Goal: Transaction & Acquisition: Purchase product/service

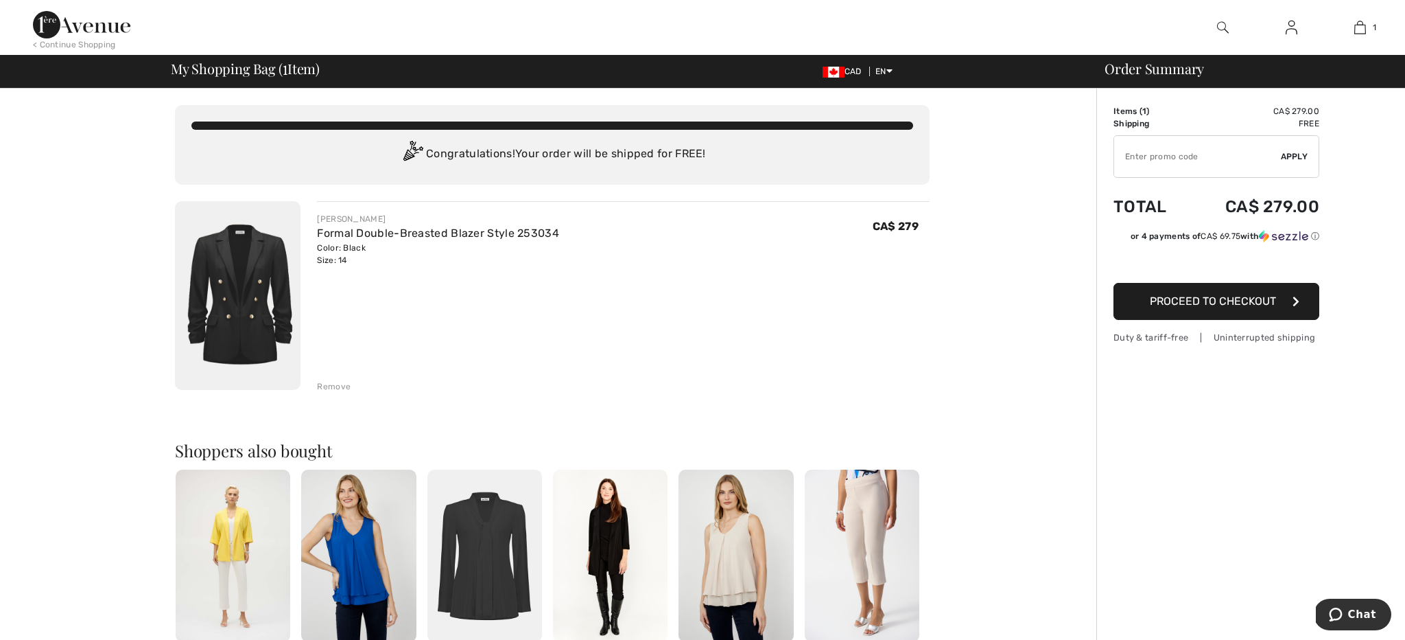
click at [1156, 302] on span "Proceed to Checkout" at bounding box center [1213, 300] width 126 height 13
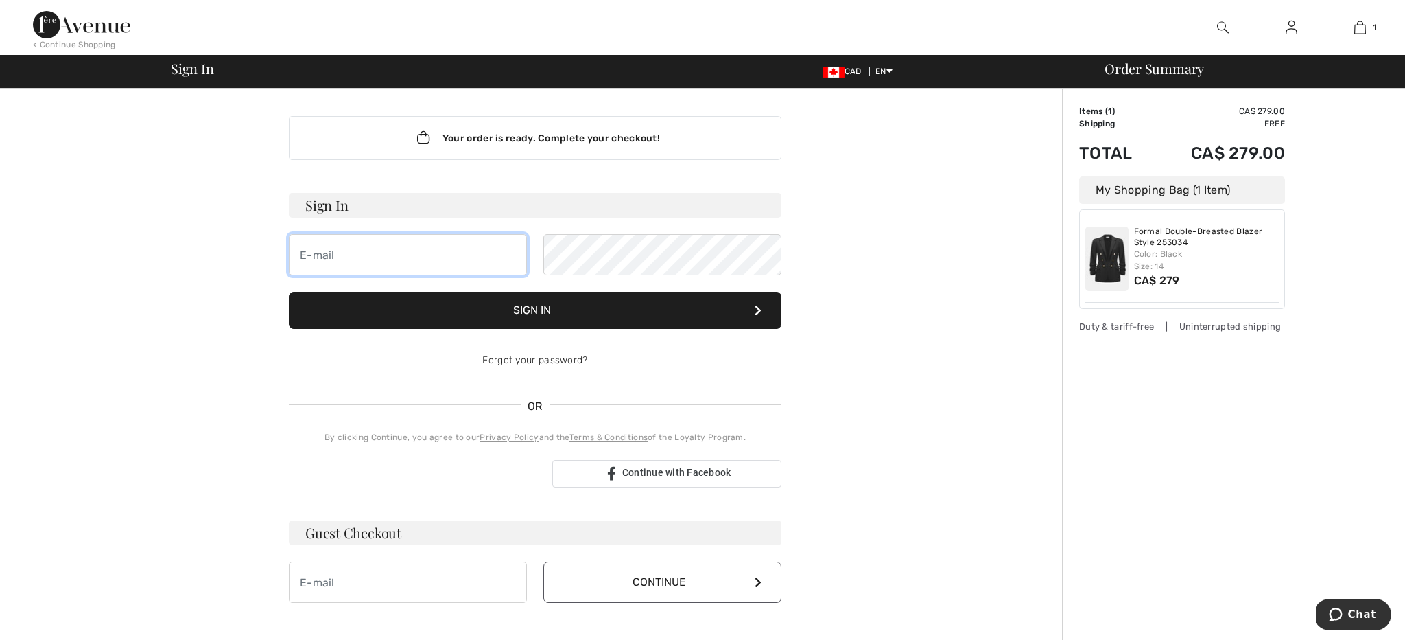
type input "jennifer.paquette00@gmail.com"
click at [458, 312] on button "Sign In" at bounding box center [535, 310] width 493 height 37
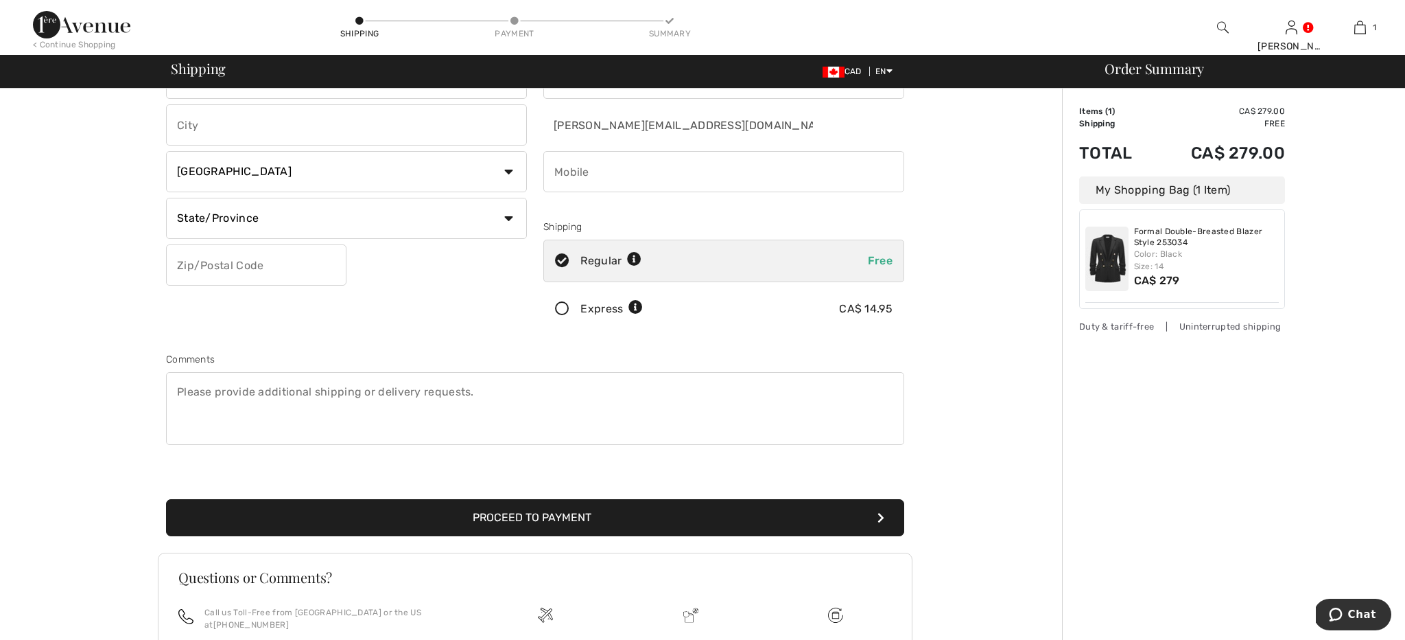
scroll to position [116, 0]
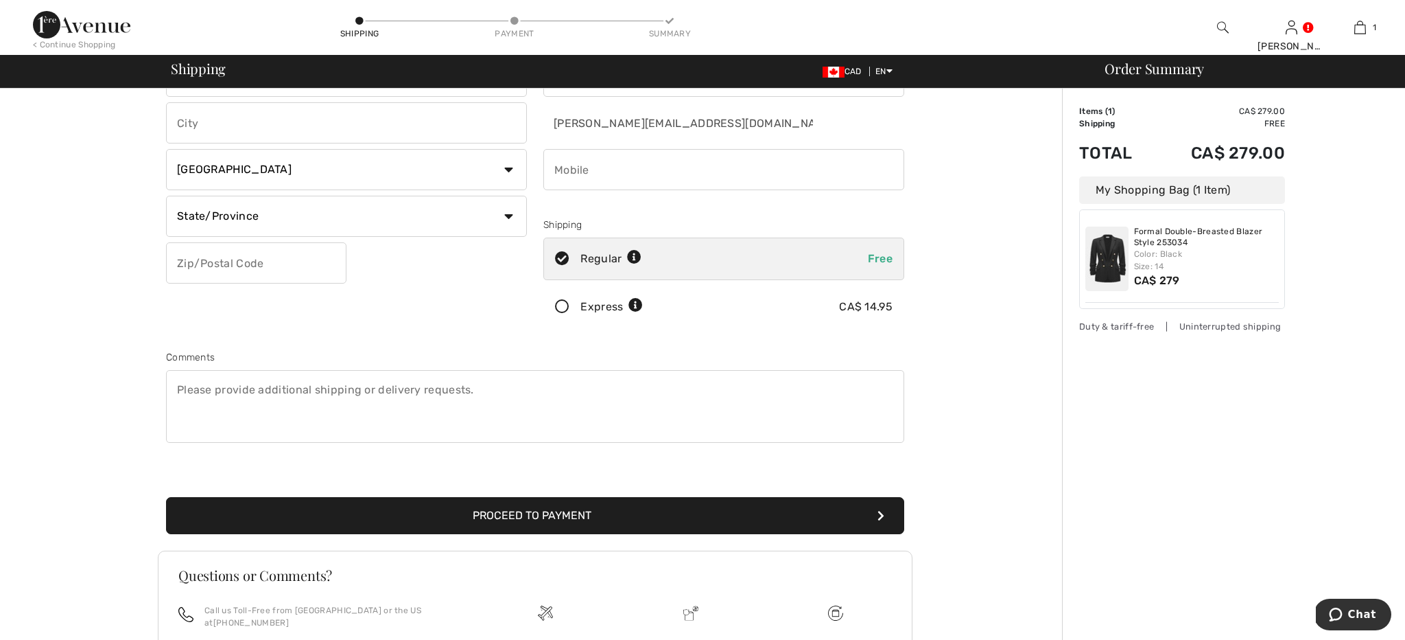
click at [565, 306] on icon at bounding box center [562, 307] width 36 height 14
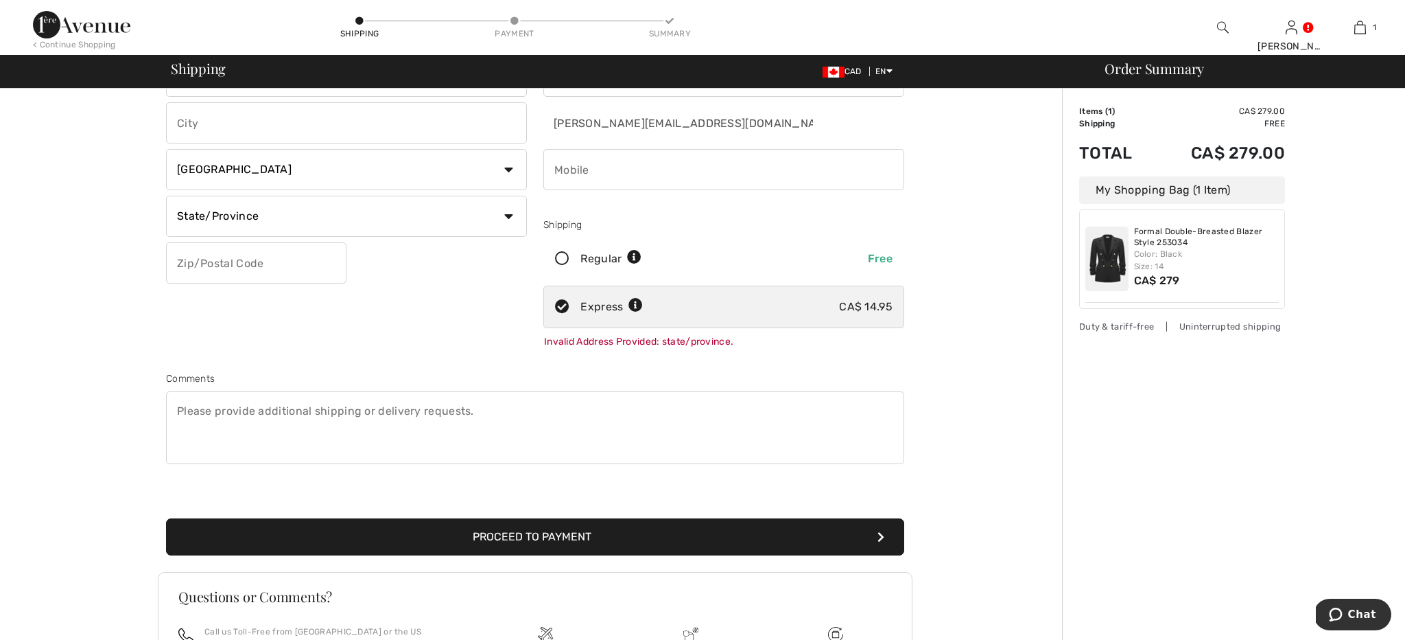
select select "ON"
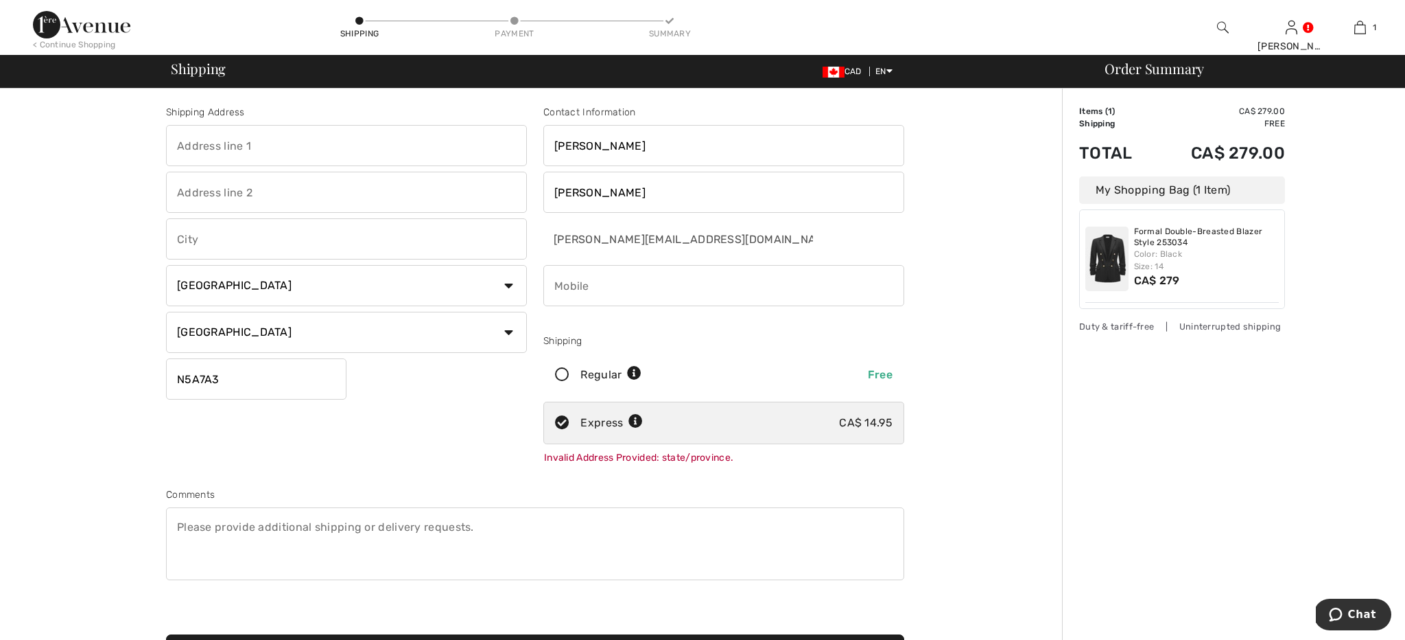
scroll to position [0, 0]
type input "N5A7A3"
type input "40 Baker St."
type input "Stratford"
click at [563, 371] on div "Regular Free" at bounding box center [723, 374] width 361 height 43
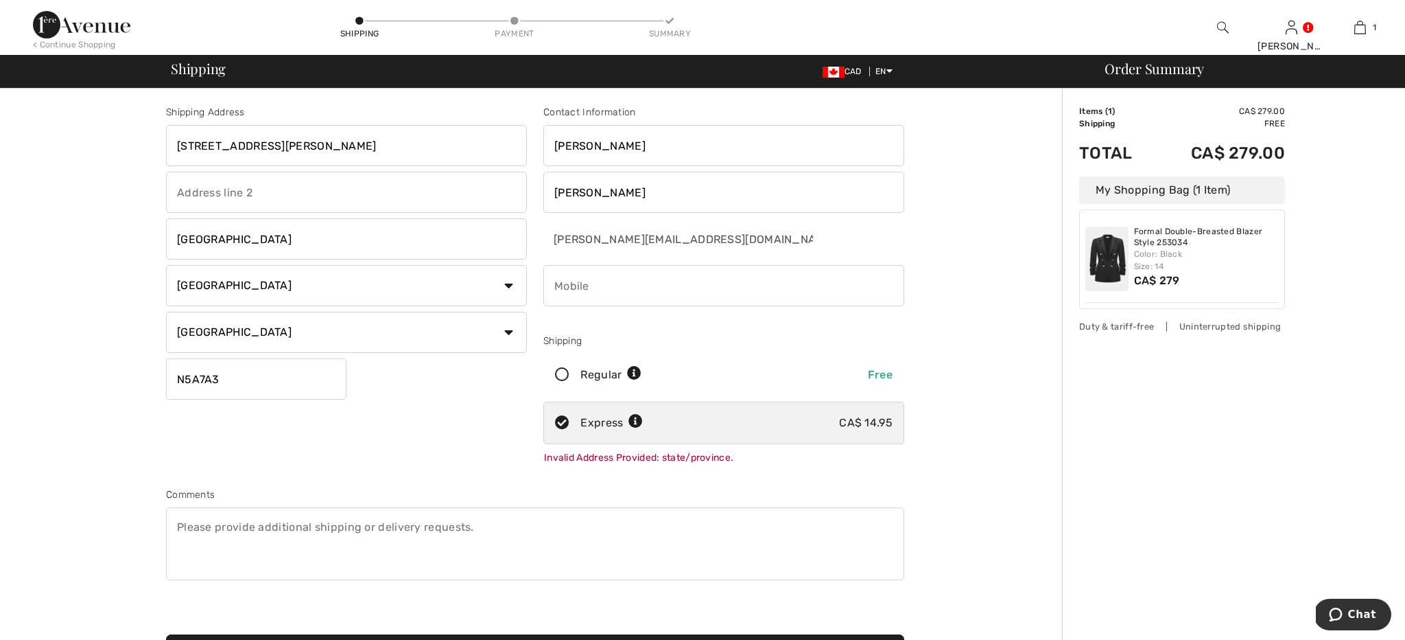
radio input "true"
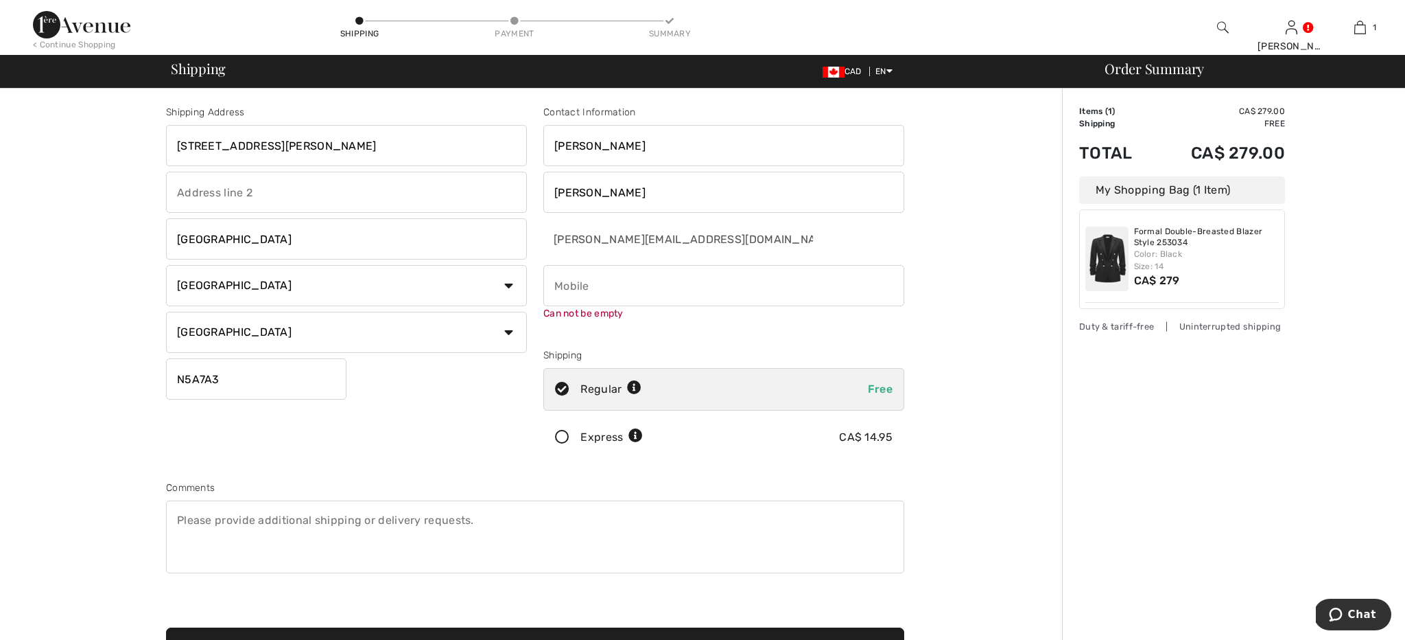
click at [594, 283] on input "phone" at bounding box center [723, 285] width 361 height 41
type input "5195366498"
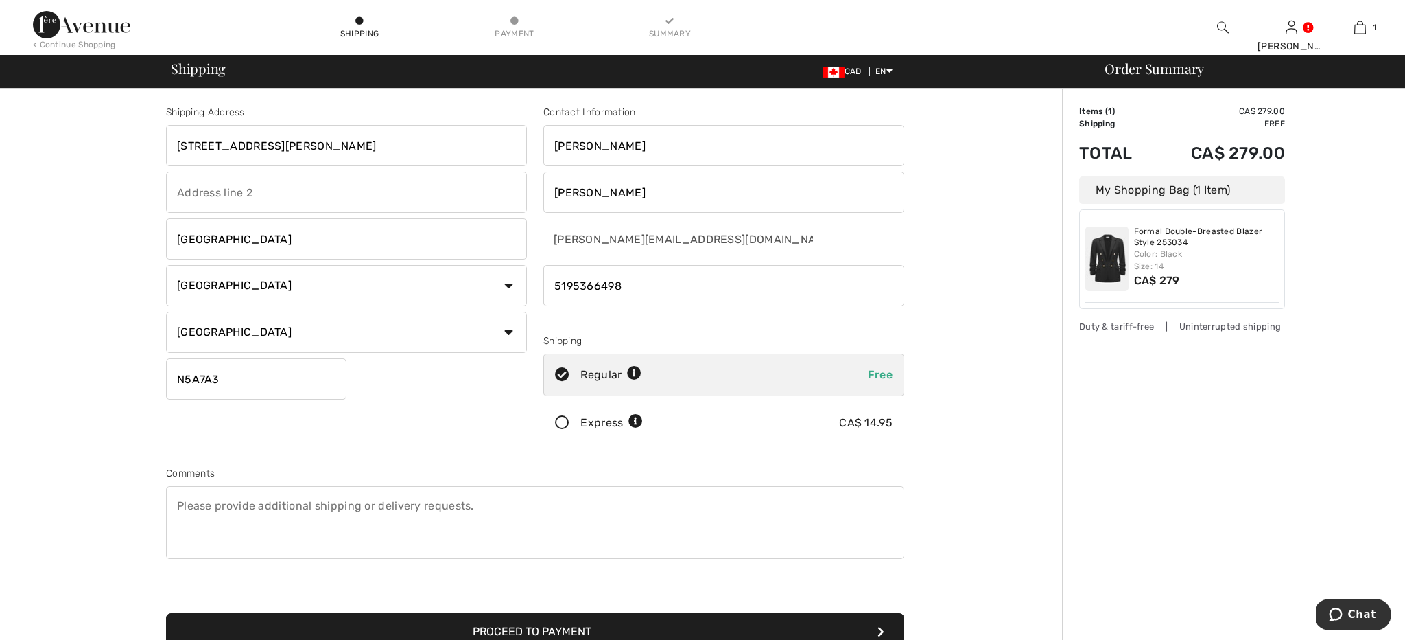
click at [655, 334] on div "Contact Information Jennifer Paquette jennifer.paquette00@gmail.com Shipping Re…" at bounding box center [723, 277] width 377 height 344
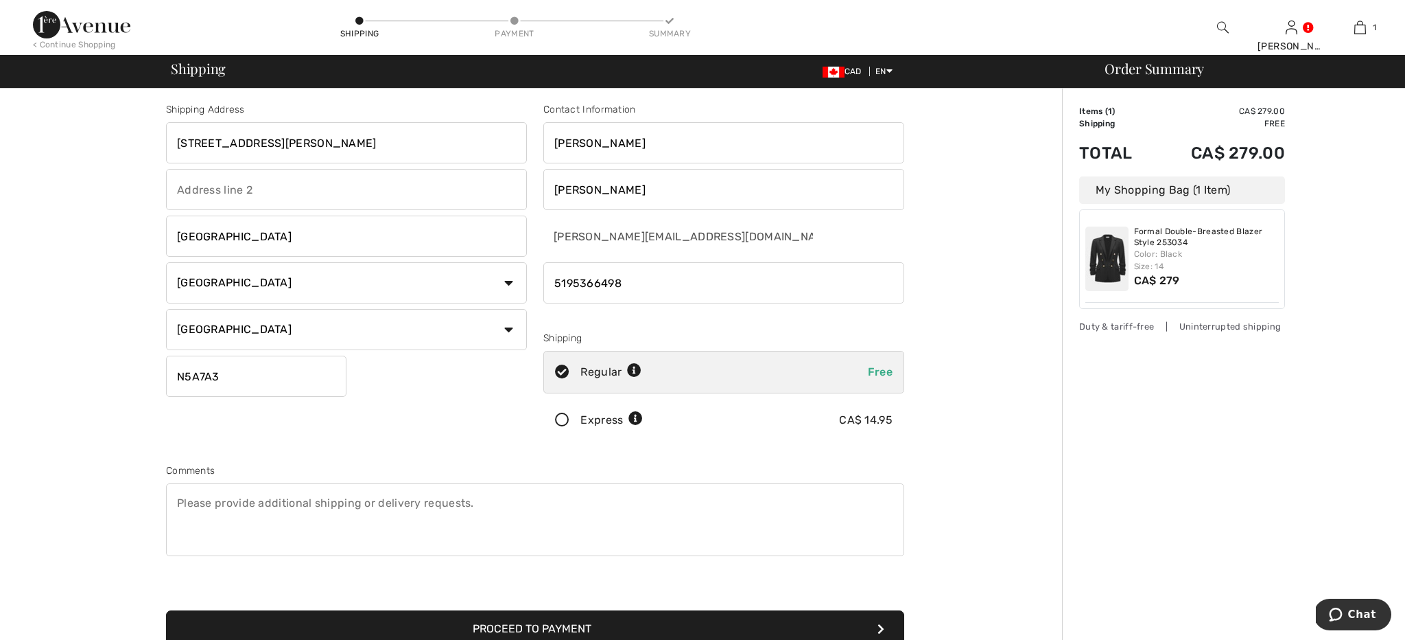
click at [565, 416] on icon at bounding box center [562, 420] width 36 height 14
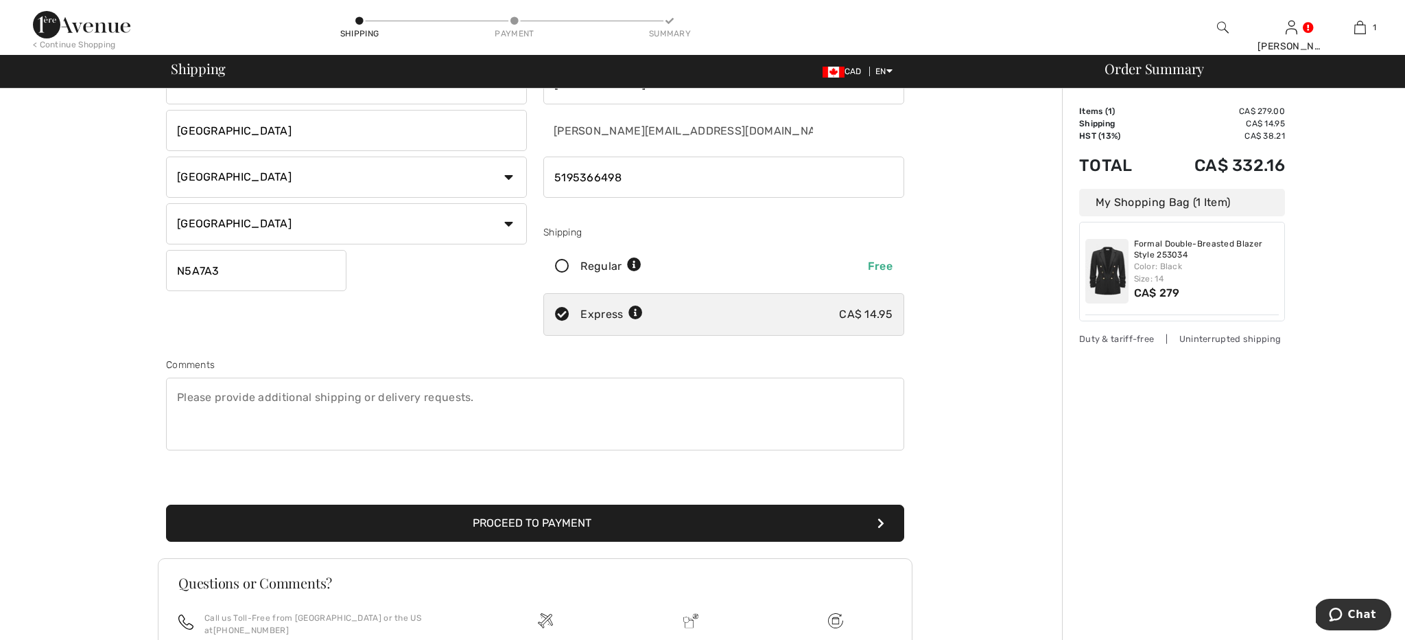
scroll to position [115, 0]
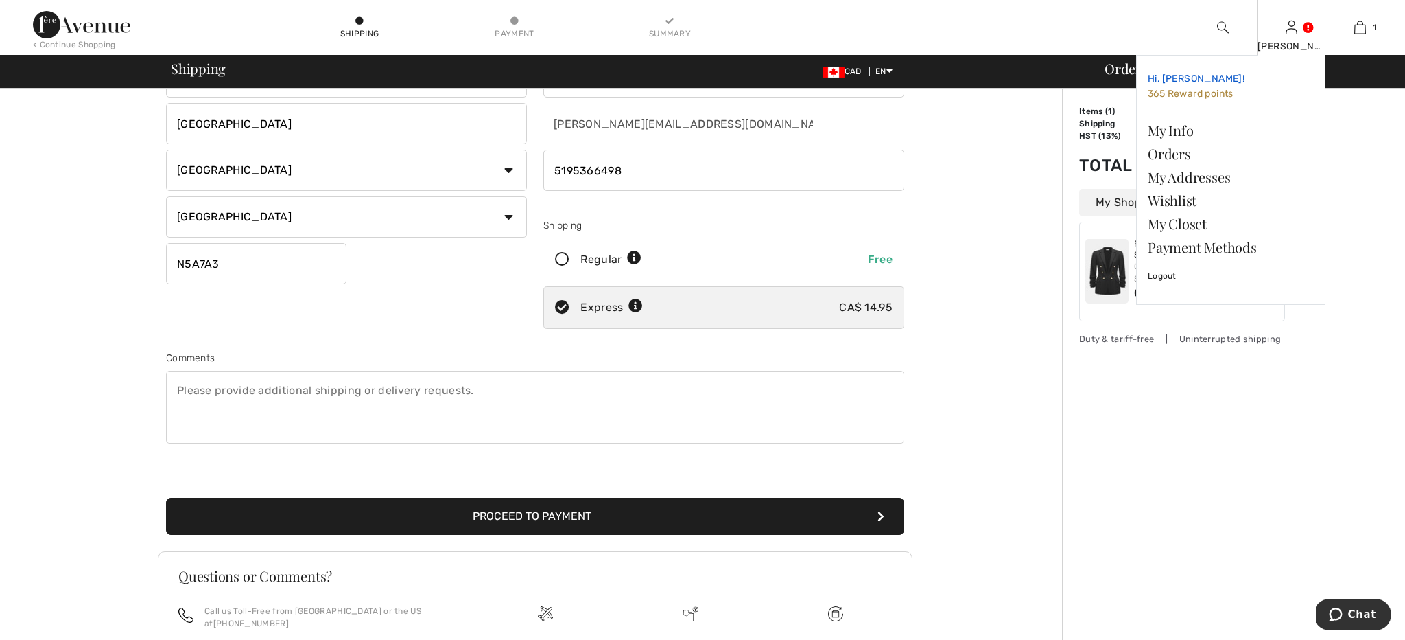
click at [1195, 91] on span "365 Reward points" at bounding box center [1191, 94] width 86 height 12
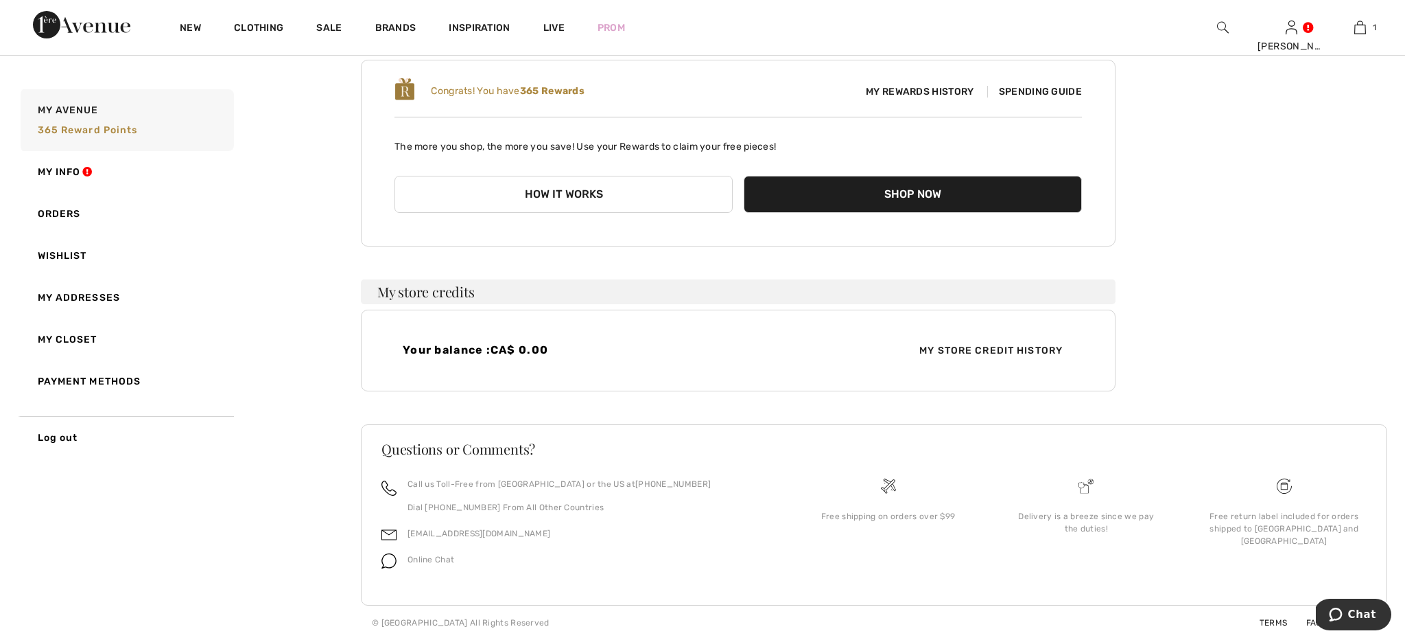
scroll to position [137, 0]
click at [937, 192] on button "Shop Now" at bounding box center [913, 194] width 338 height 37
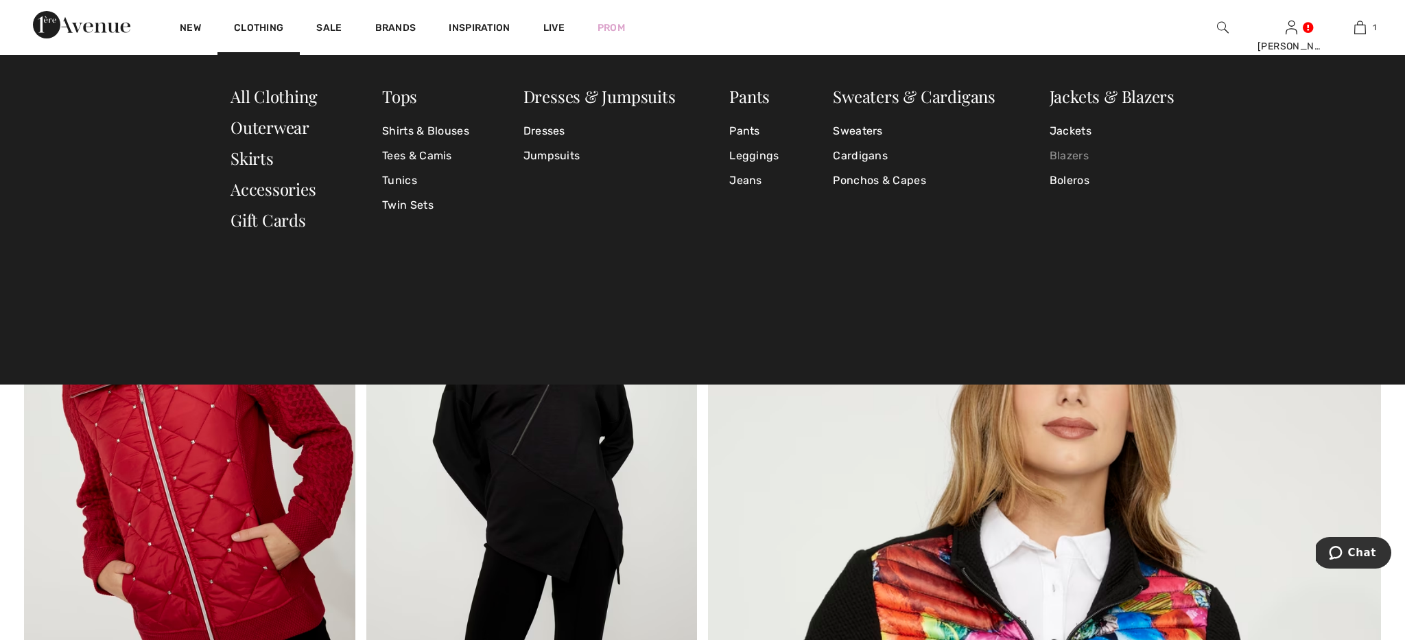
click at [1076, 156] on link "Blazers" at bounding box center [1112, 155] width 125 height 25
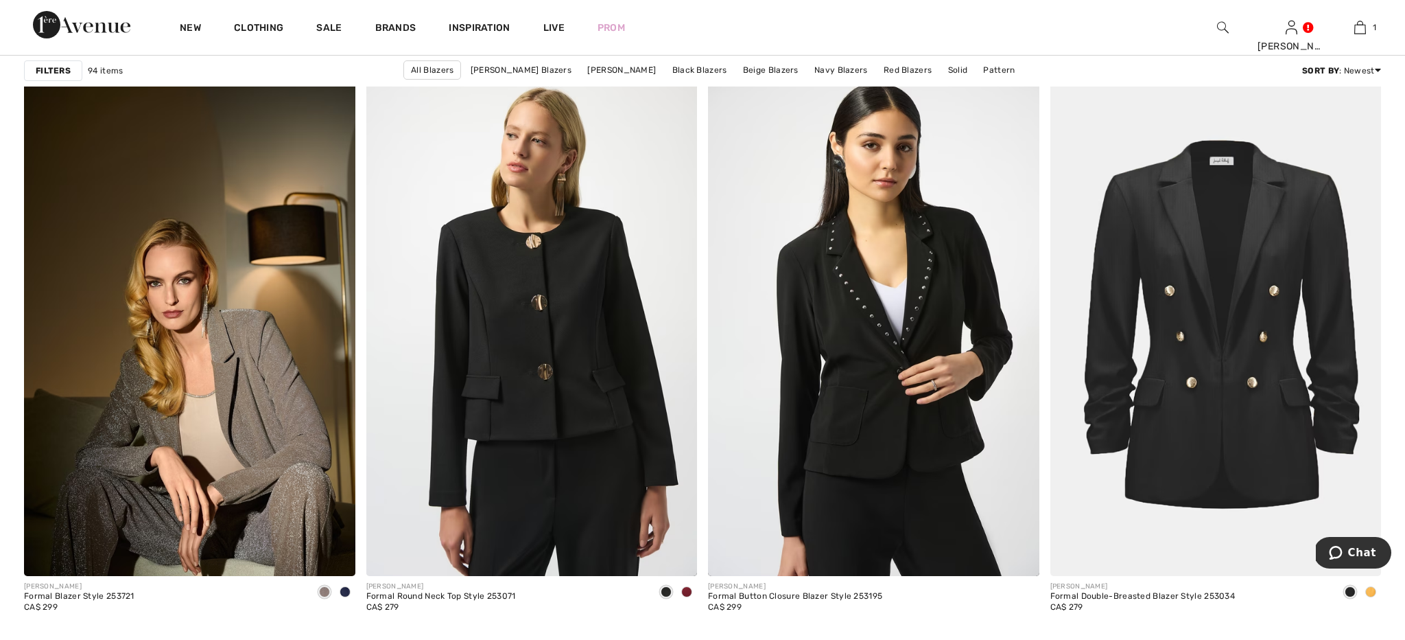
scroll to position [3148, 0]
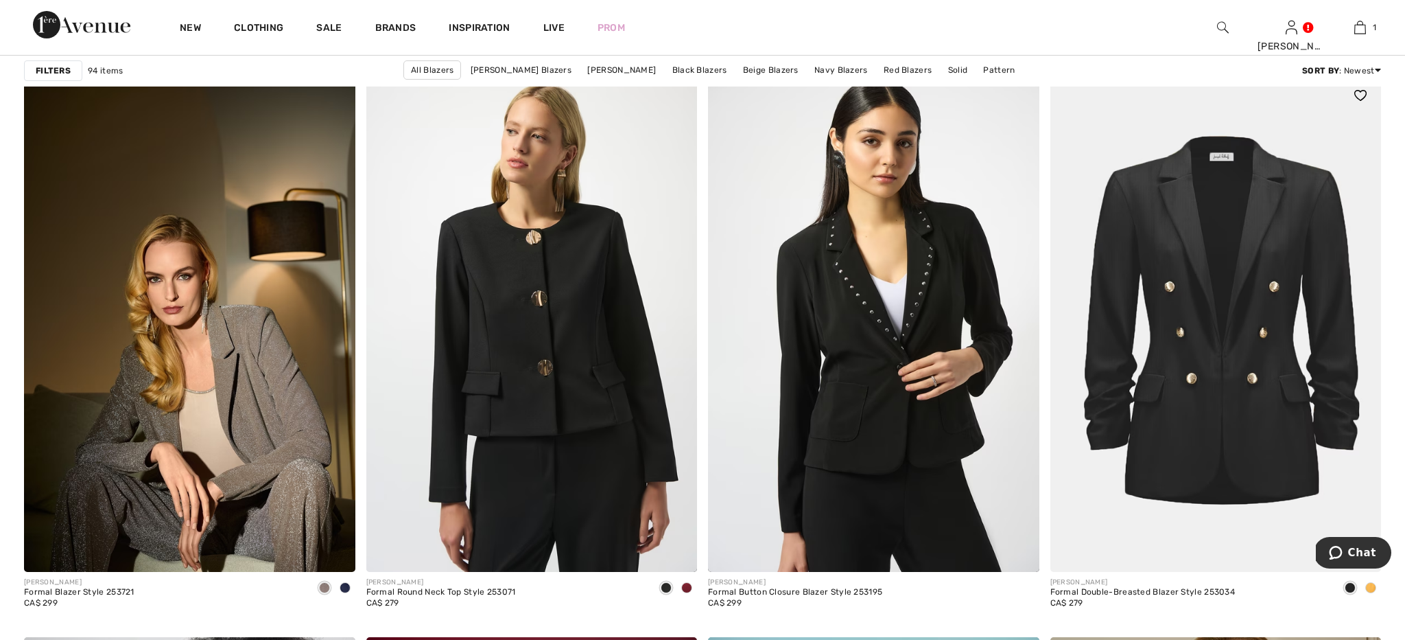
click at [1179, 220] on img at bounding box center [1216, 323] width 331 height 497
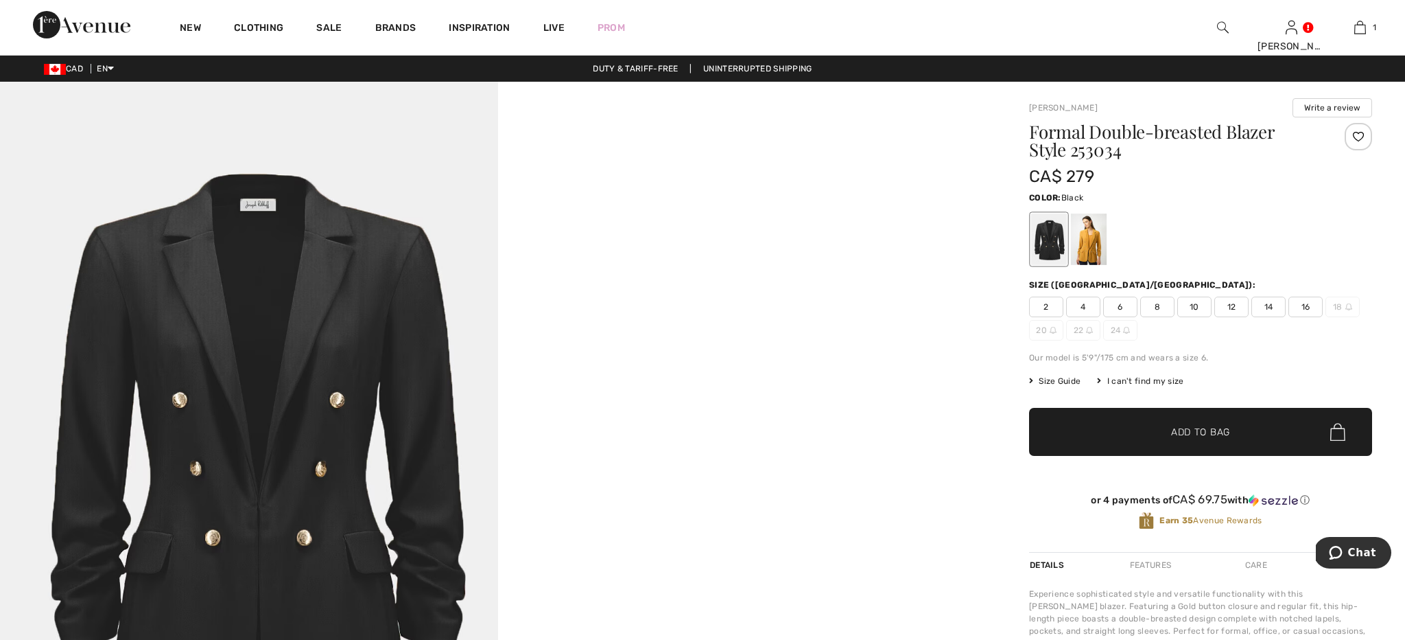
click at [1049, 248] on div at bounding box center [1049, 238] width 36 height 51
click at [1267, 307] on span "14" at bounding box center [1269, 306] width 34 height 21
click at [1247, 430] on span "✔ Added to Bag Add to Bag" at bounding box center [1200, 432] width 343 height 48
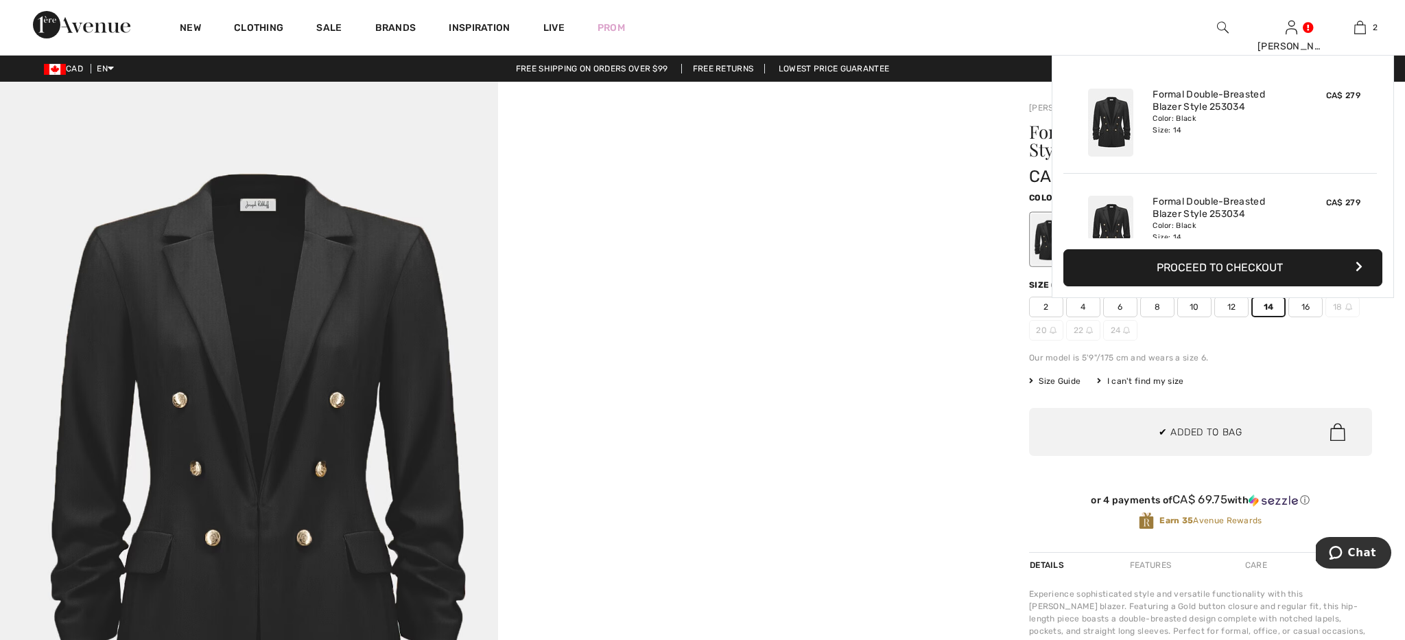
scroll to position [43, 0]
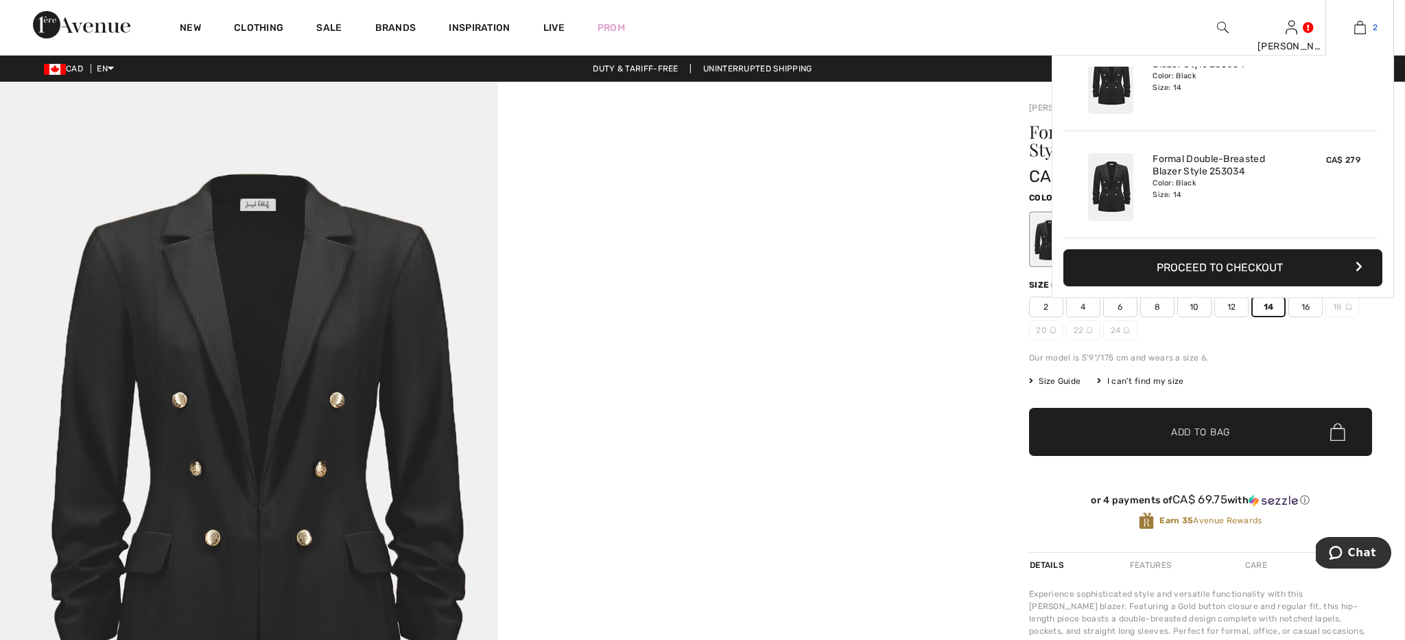
click at [1363, 27] on img at bounding box center [1361, 27] width 12 height 16
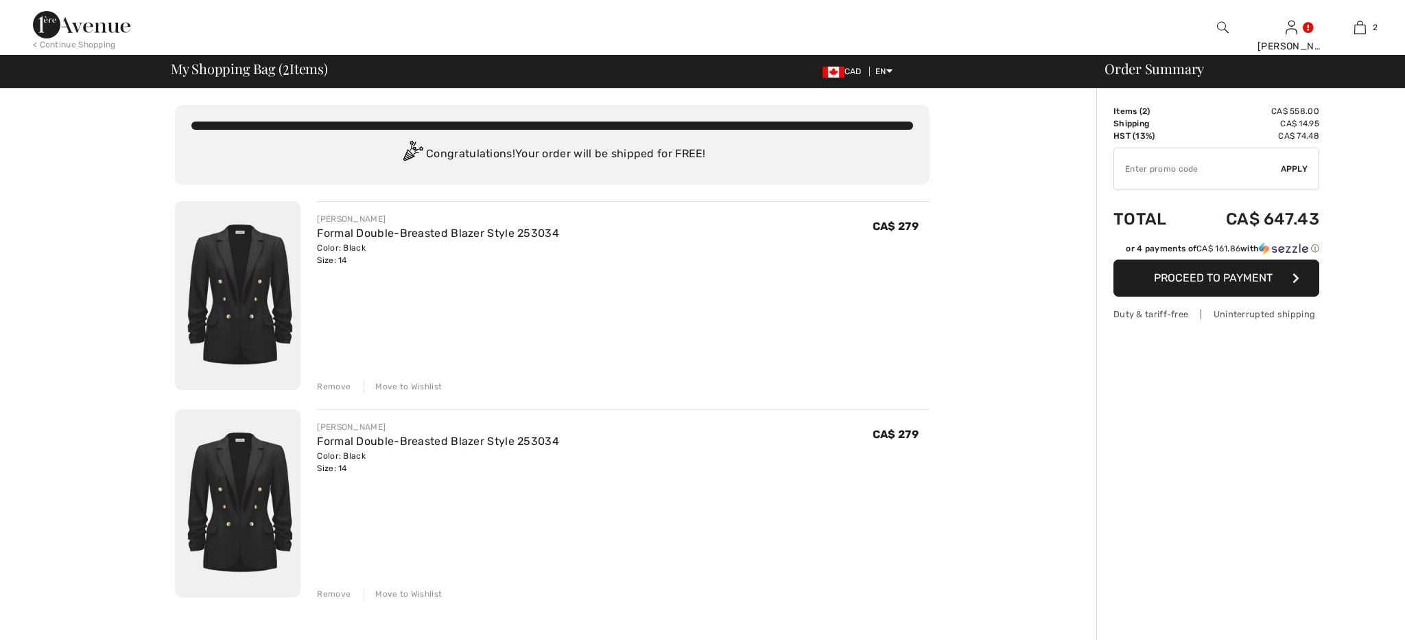
checkbox input "true"
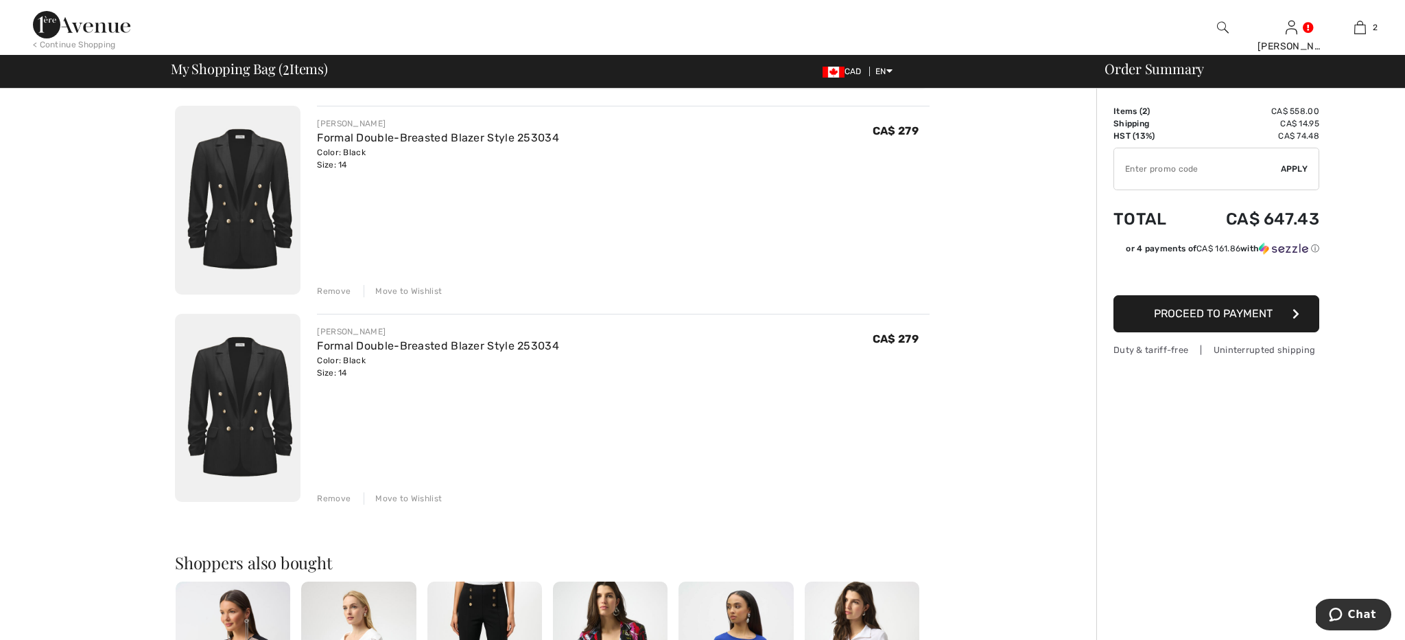
scroll to position [108, 0]
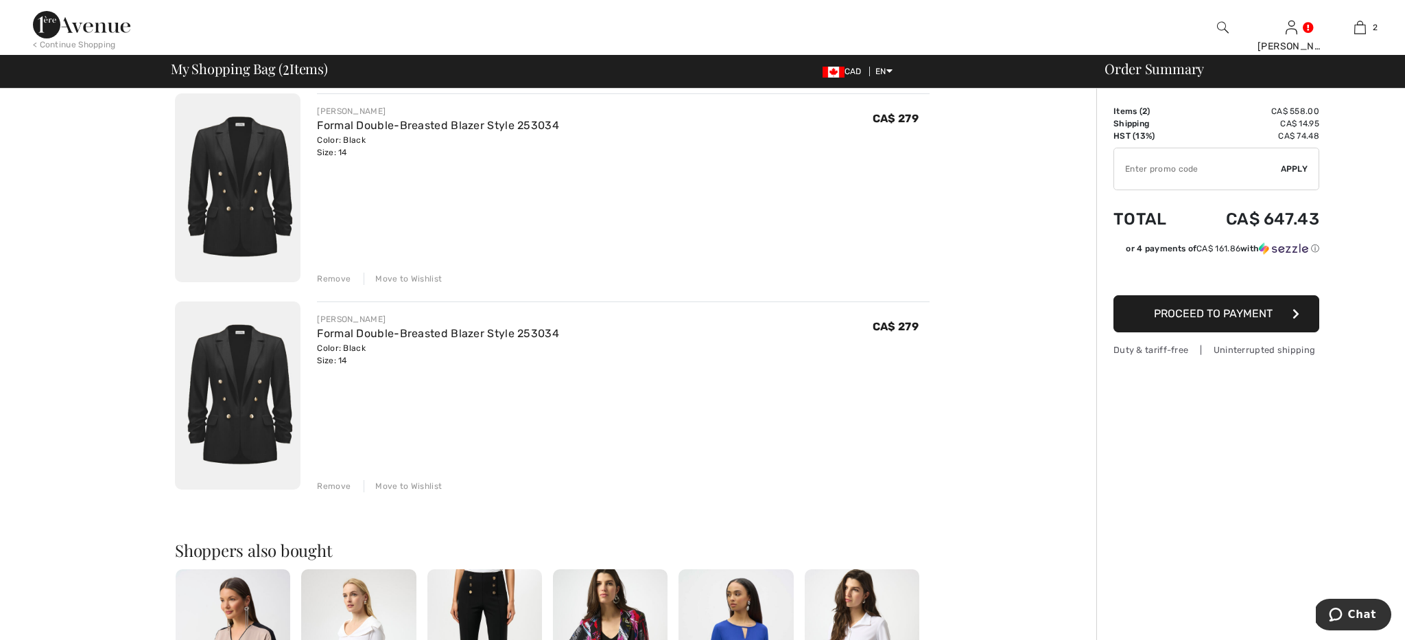
click at [327, 277] on div "Remove" at bounding box center [334, 278] width 34 height 12
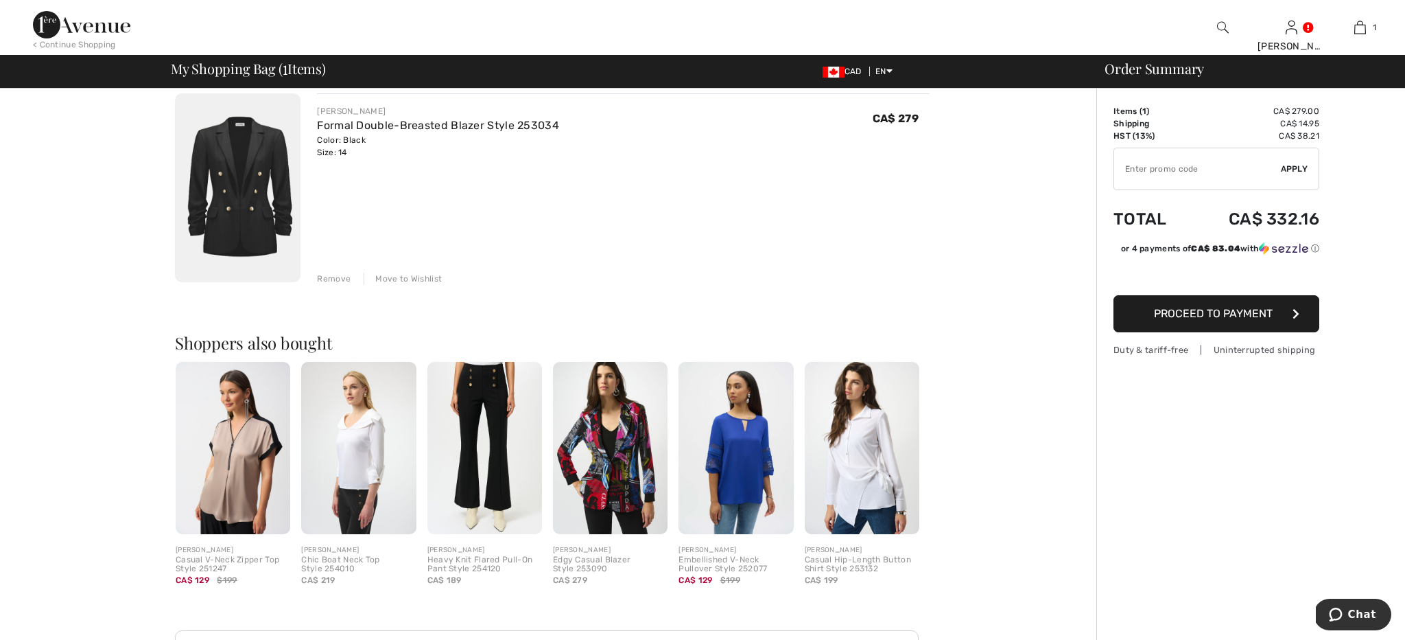
click at [1235, 312] on span "Proceed to Payment" at bounding box center [1213, 313] width 119 height 13
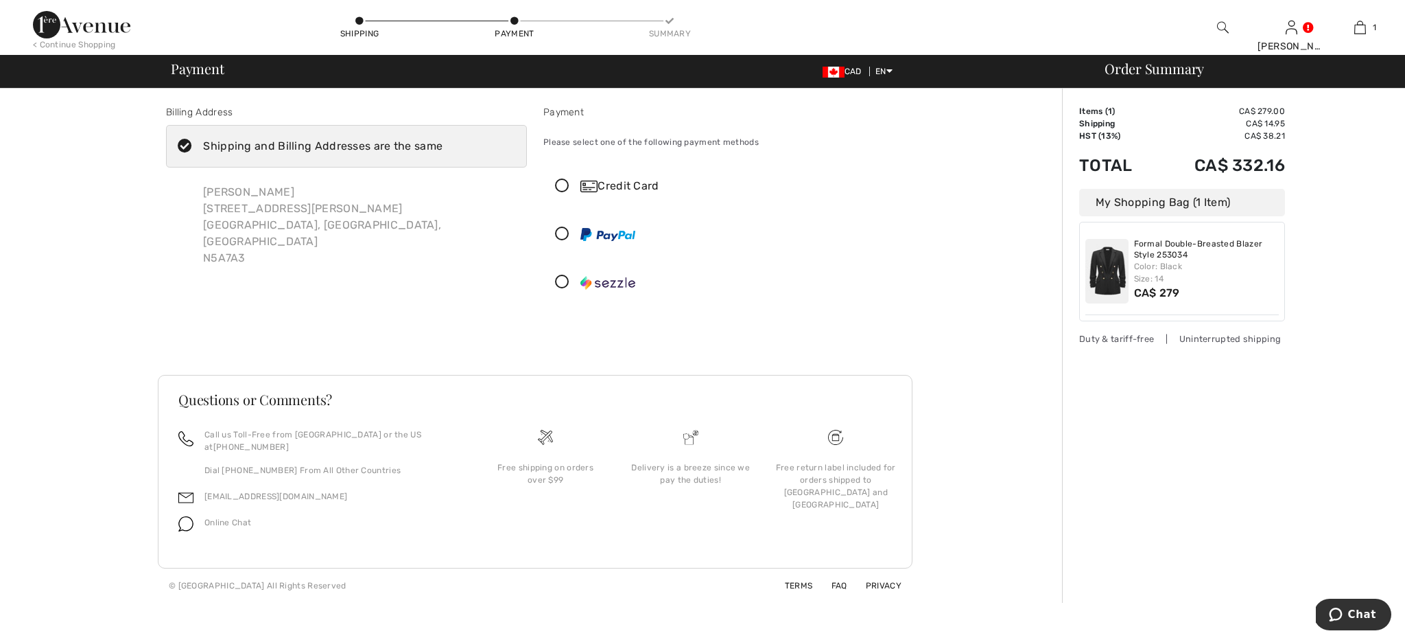
click at [1092, 276] on img at bounding box center [1107, 271] width 43 height 65
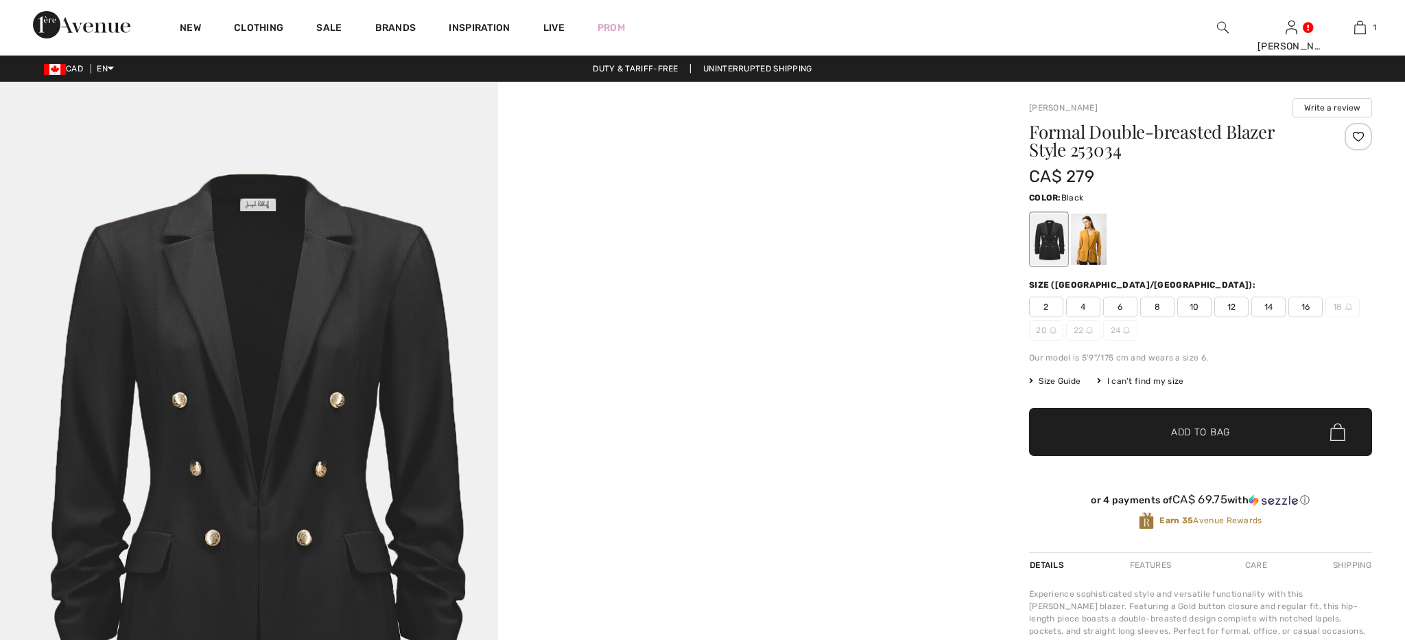
checkbox input "true"
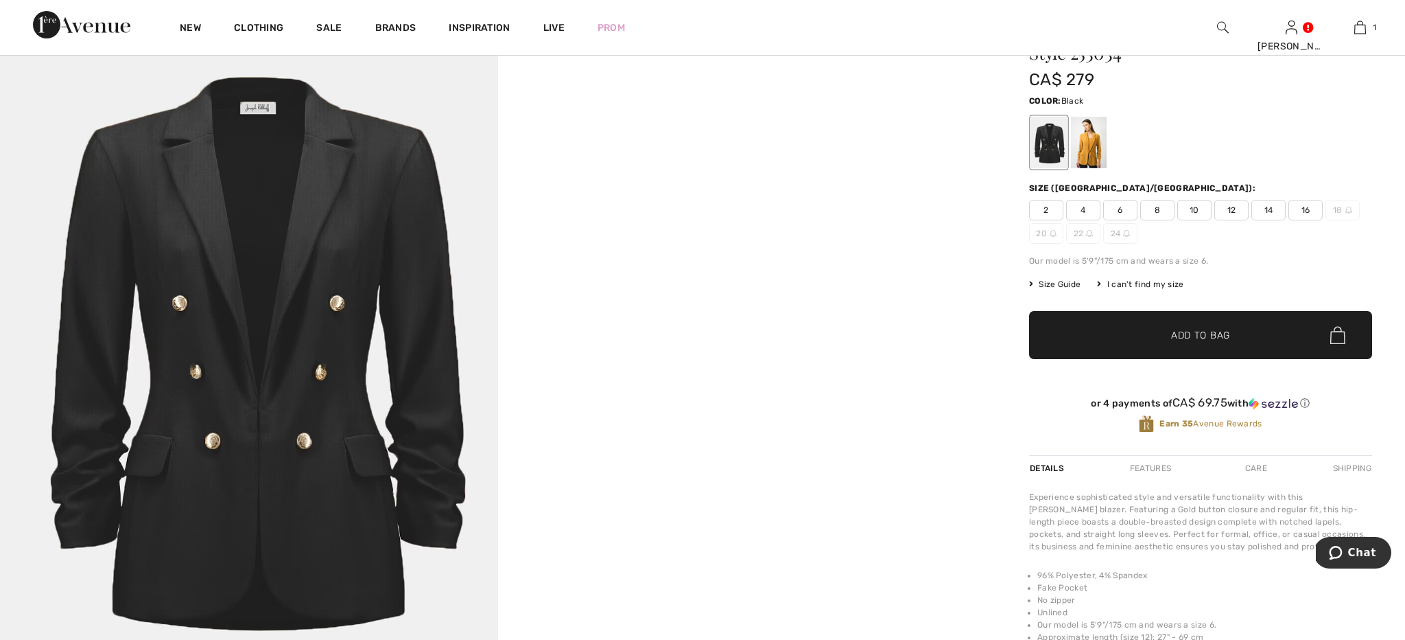
scroll to position [43, 0]
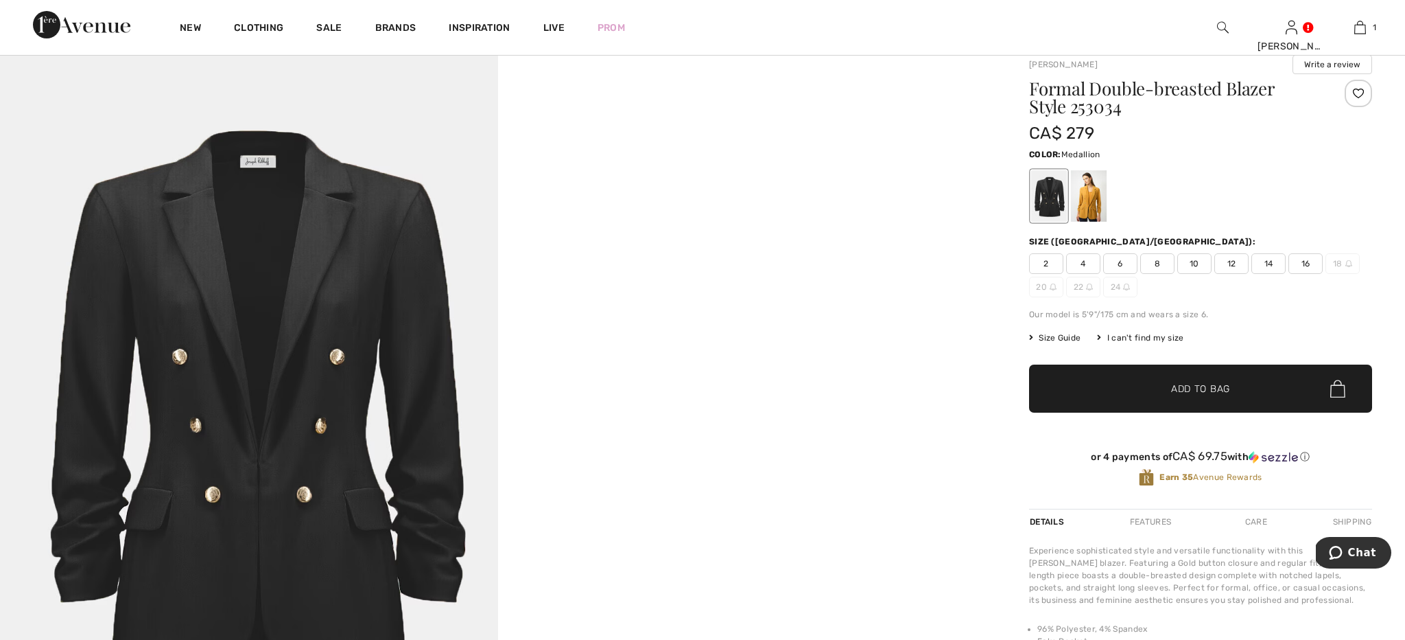
click at [1092, 202] on div at bounding box center [1089, 195] width 36 height 51
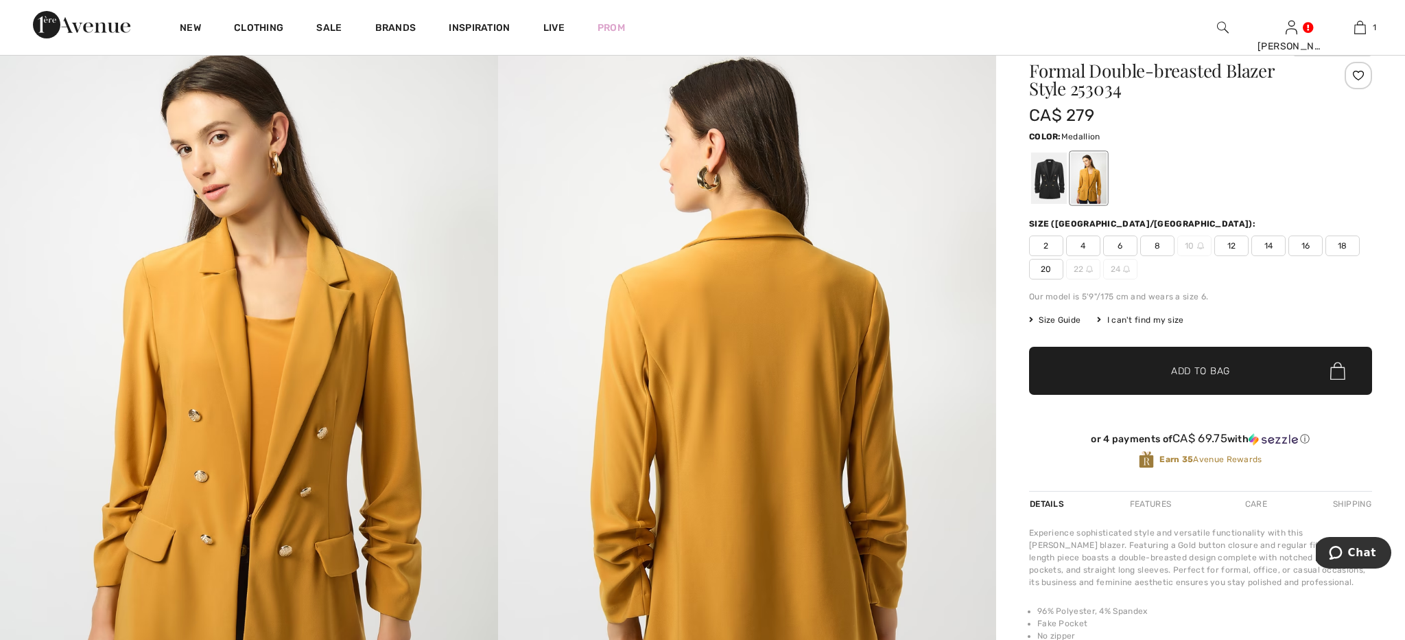
scroll to position [60, 0]
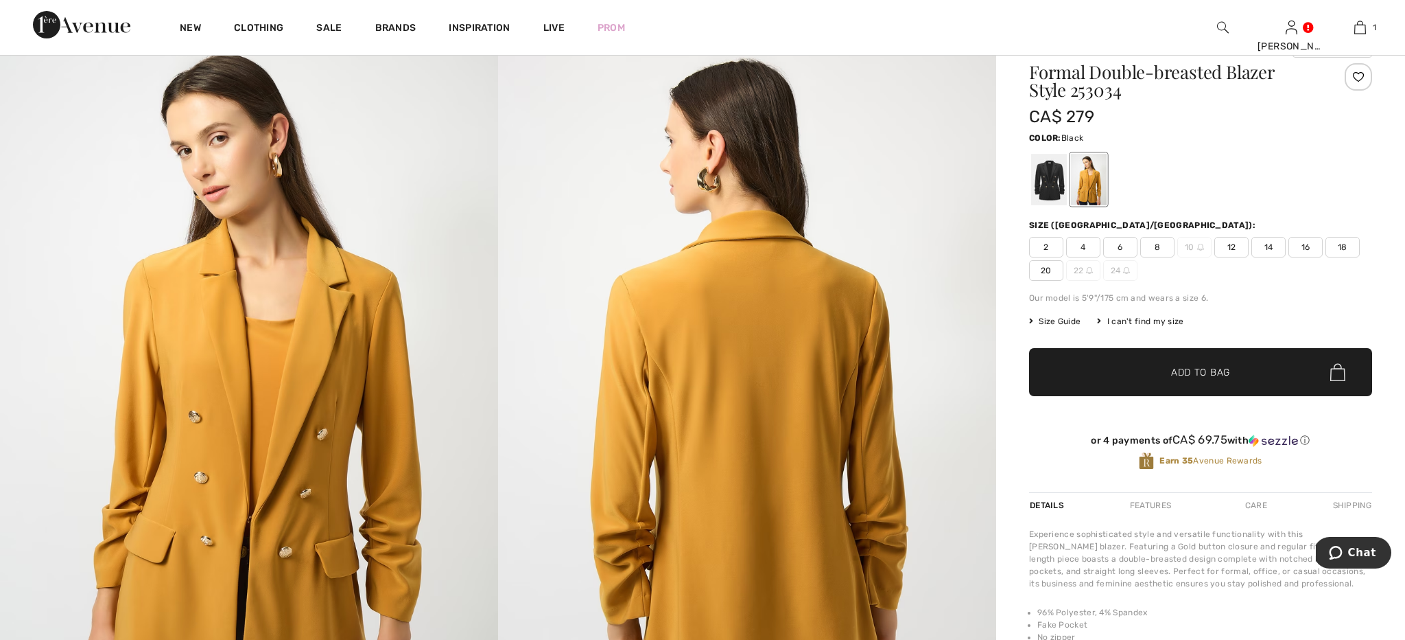
drag, startPoint x: 1051, startPoint y: 182, endPoint x: 1034, endPoint y: 188, distance: 17.6
click at [1051, 182] on div at bounding box center [1049, 179] width 36 height 51
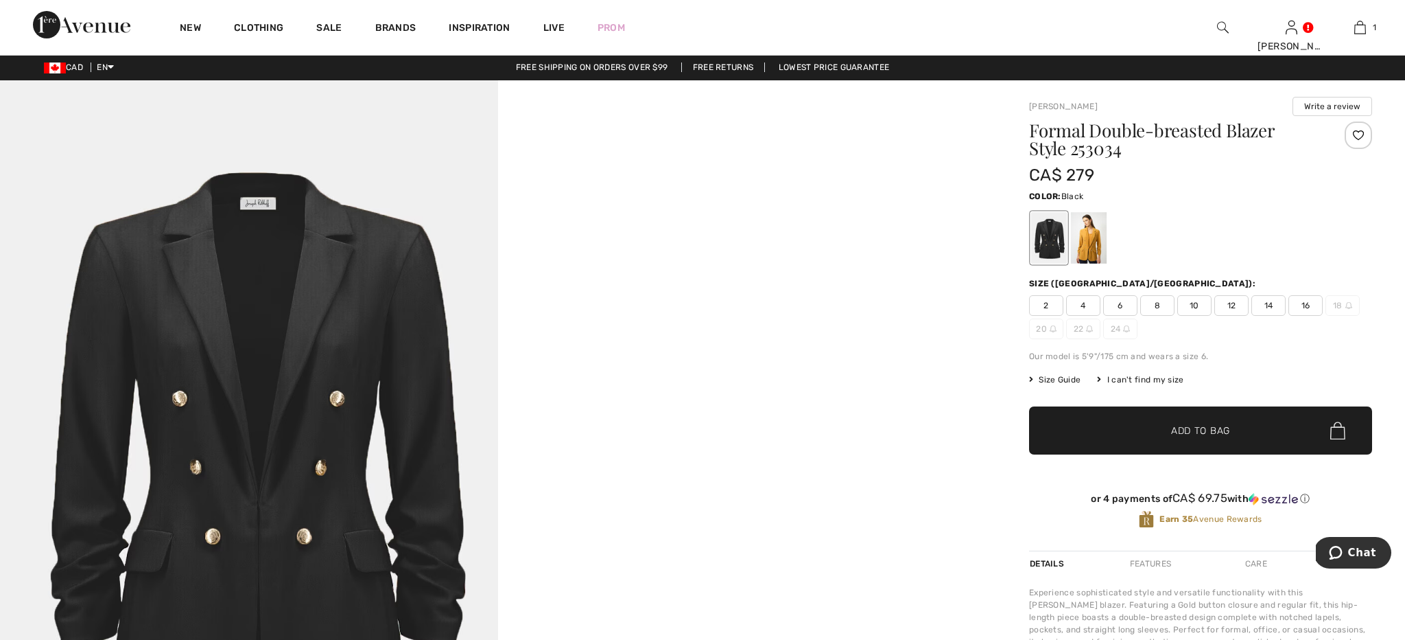
scroll to position [1, 0]
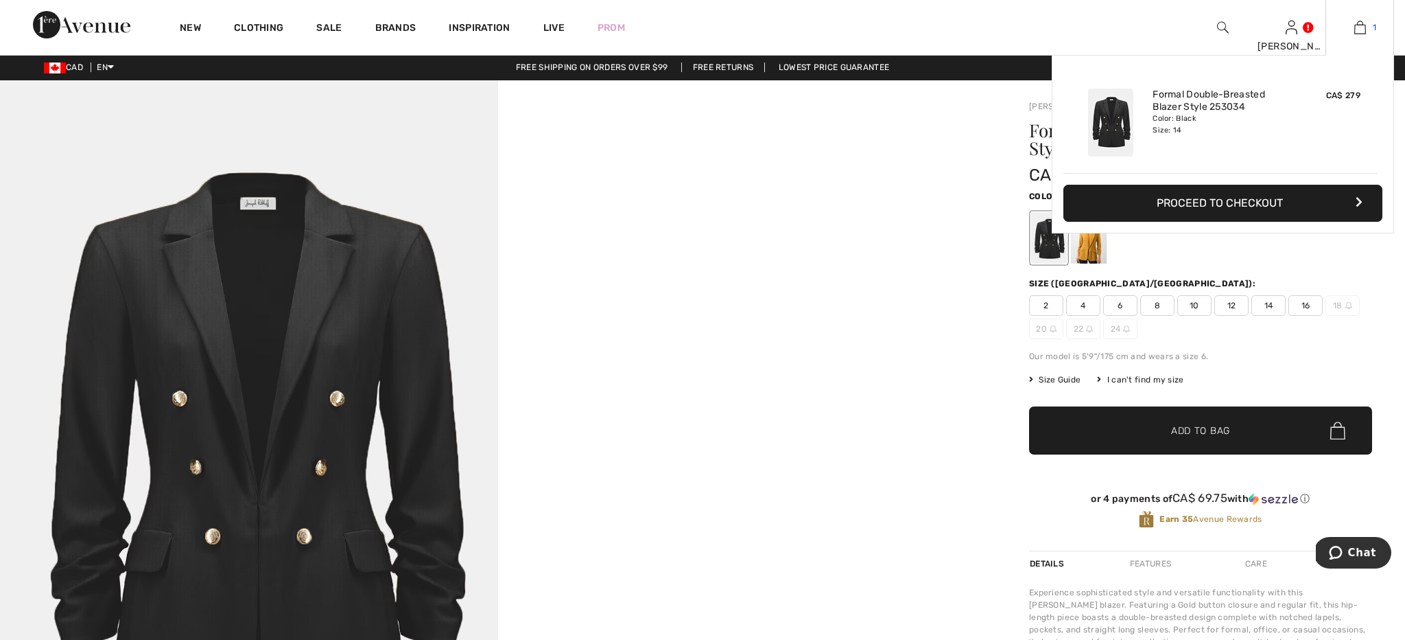
click at [1352, 26] on link "1" at bounding box center [1359, 27] width 67 height 16
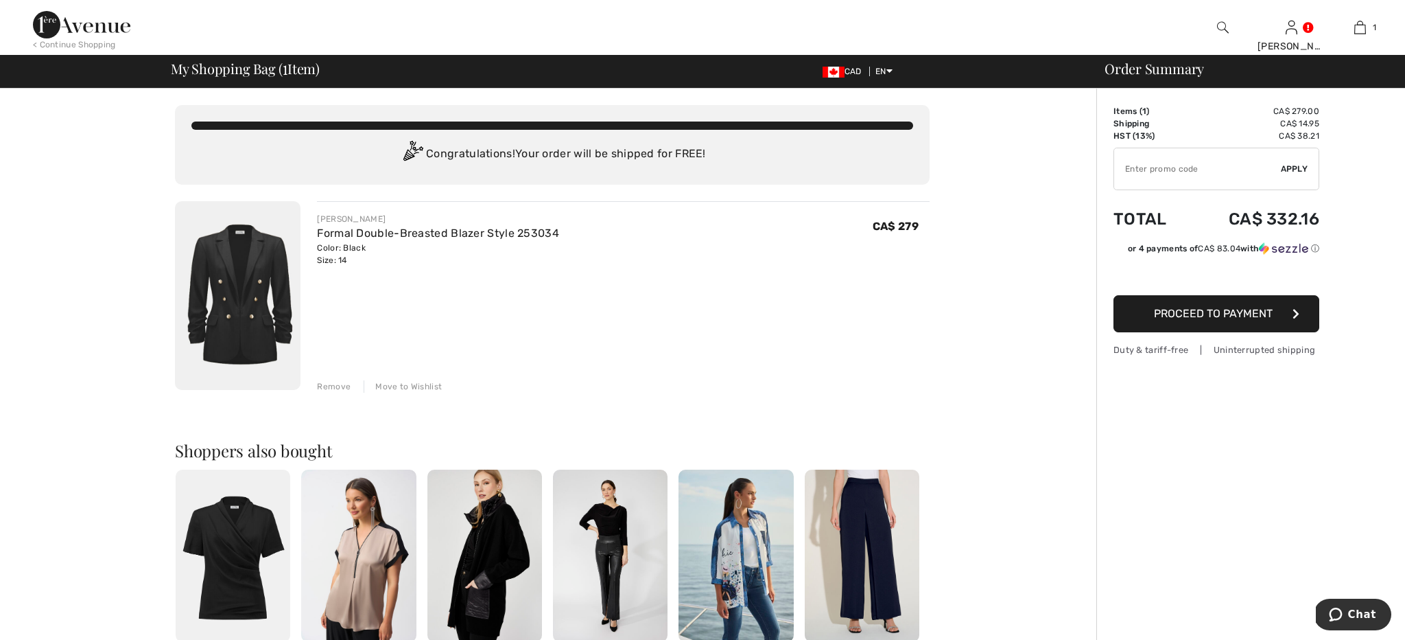
click at [1196, 318] on span "Proceed to Payment" at bounding box center [1213, 313] width 119 height 13
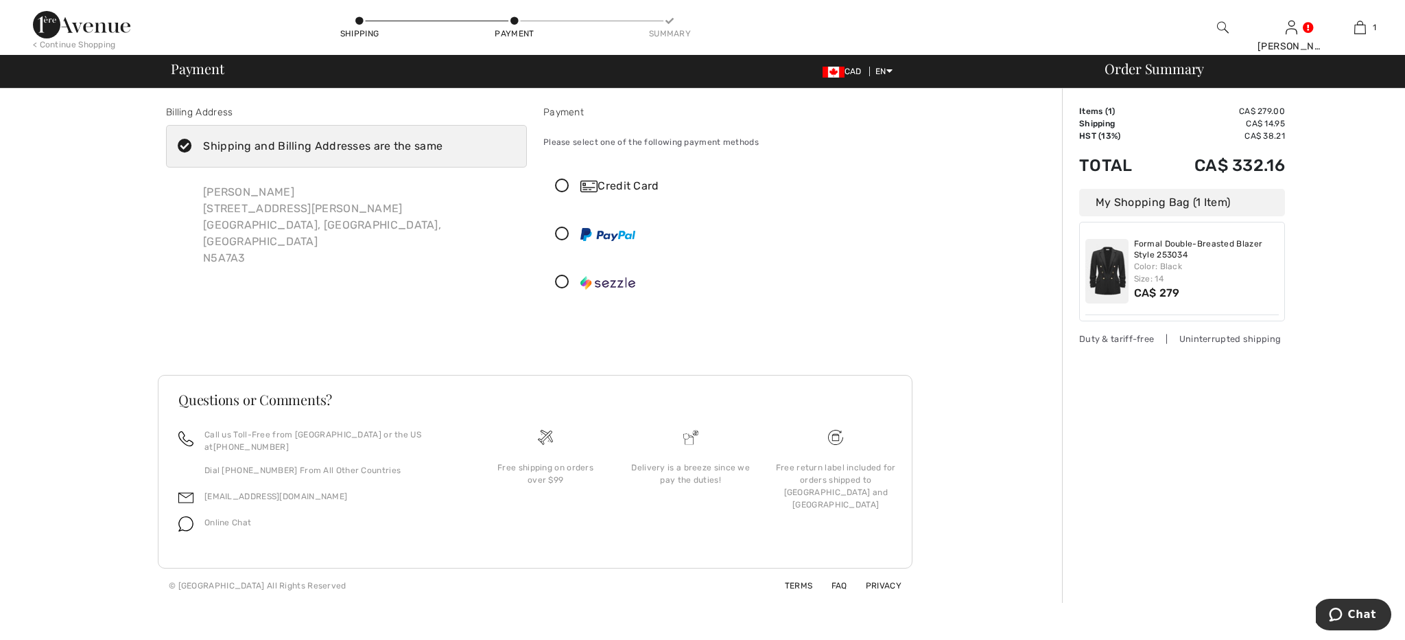
click at [565, 187] on icon at bounding box center [562, 186] width 36 height 14
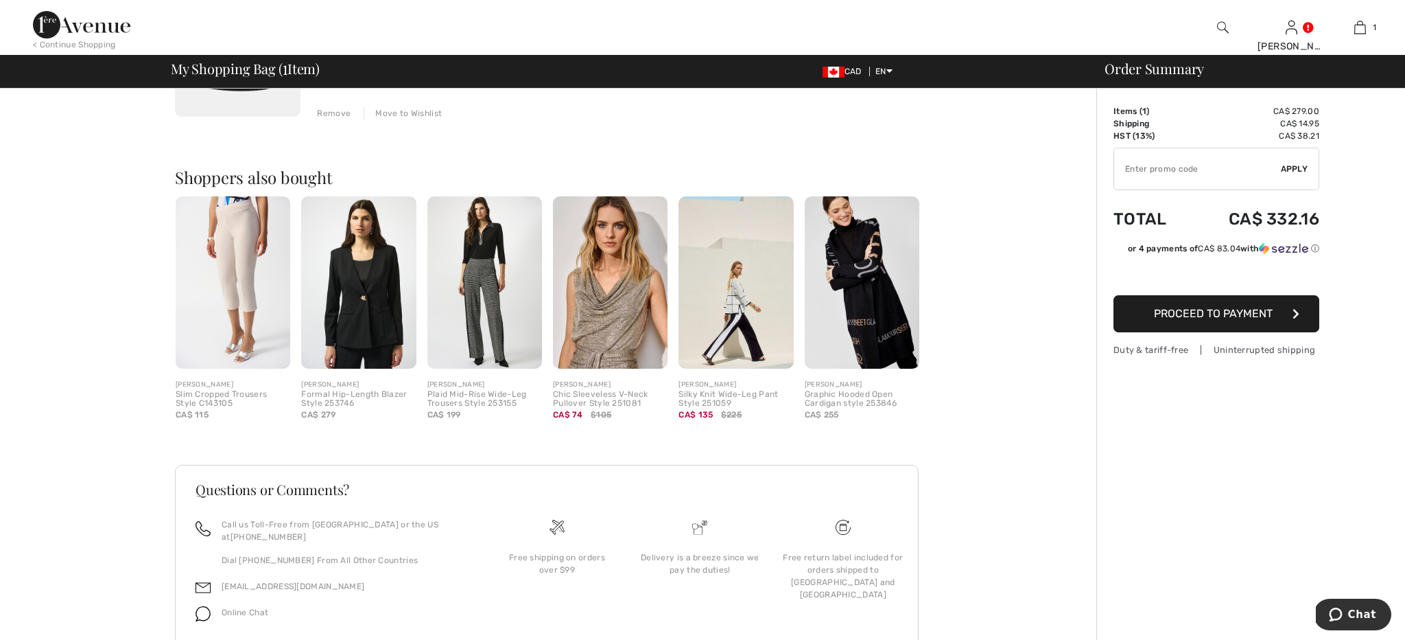
scroll to position [305, 0]
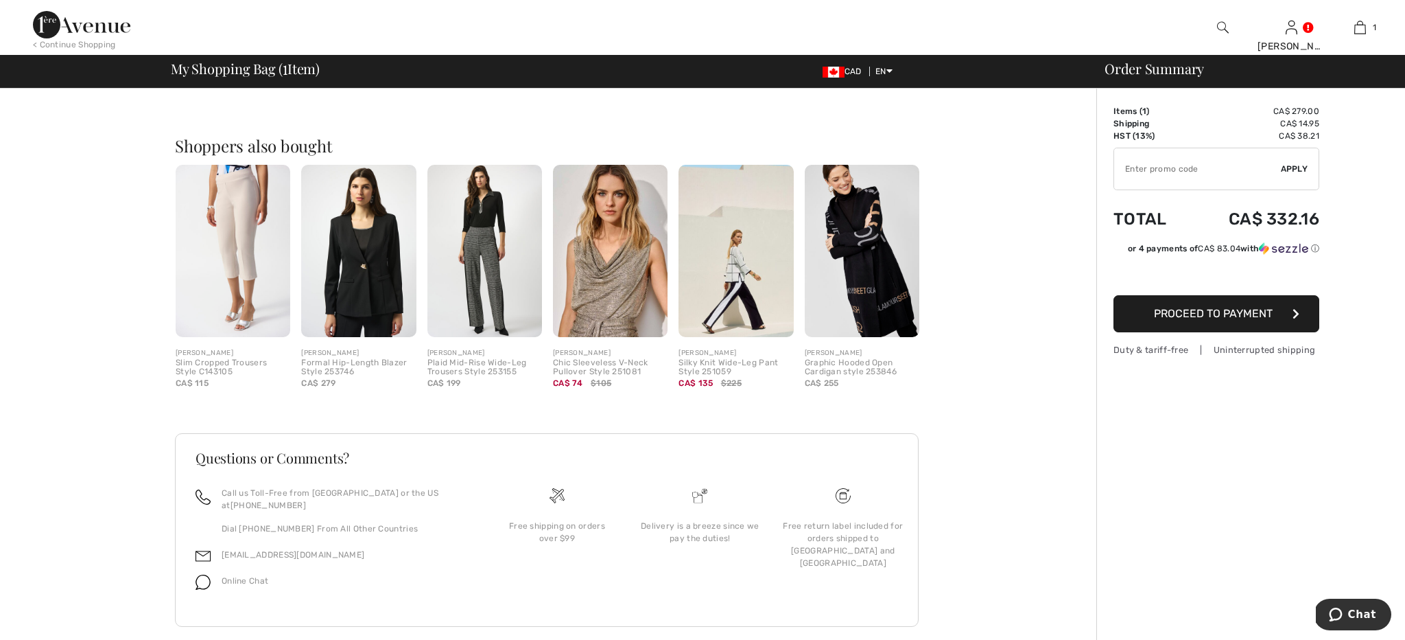
click at [362, 252] on img at bounding box center [358, 251] width 115 height 172
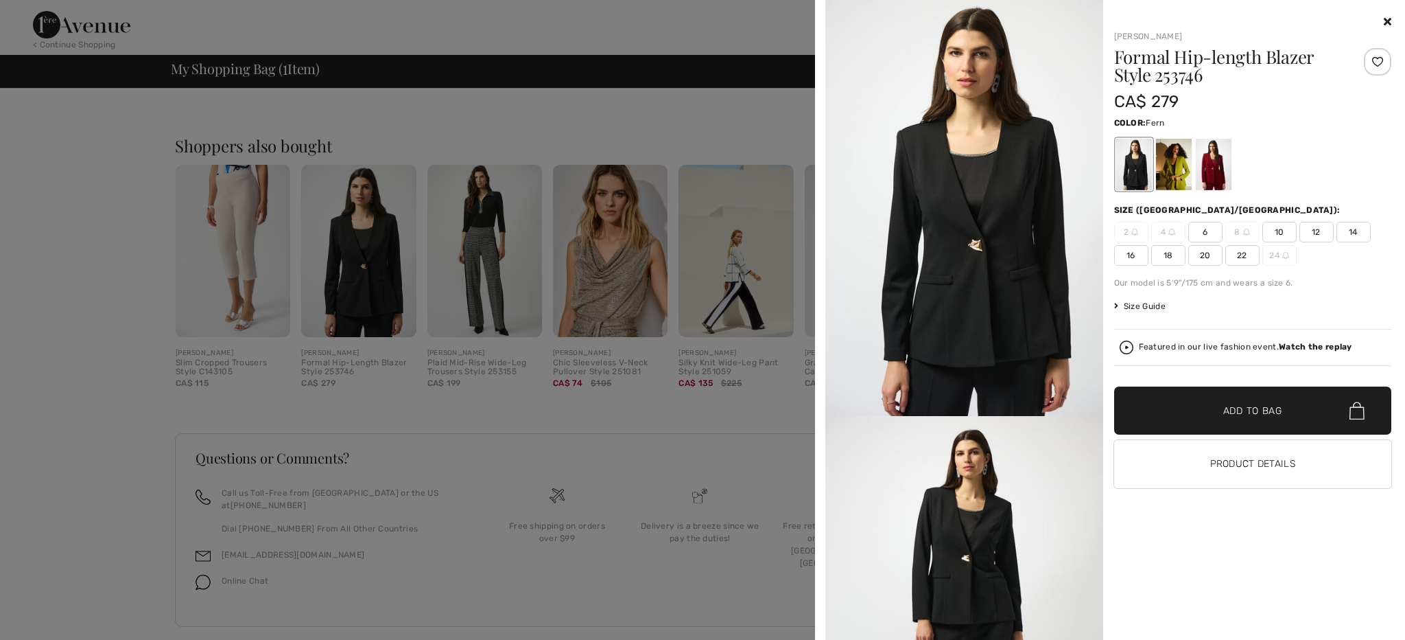
click at [1176, 170] on div at bounding box center [1174, 164] width 36 height 51
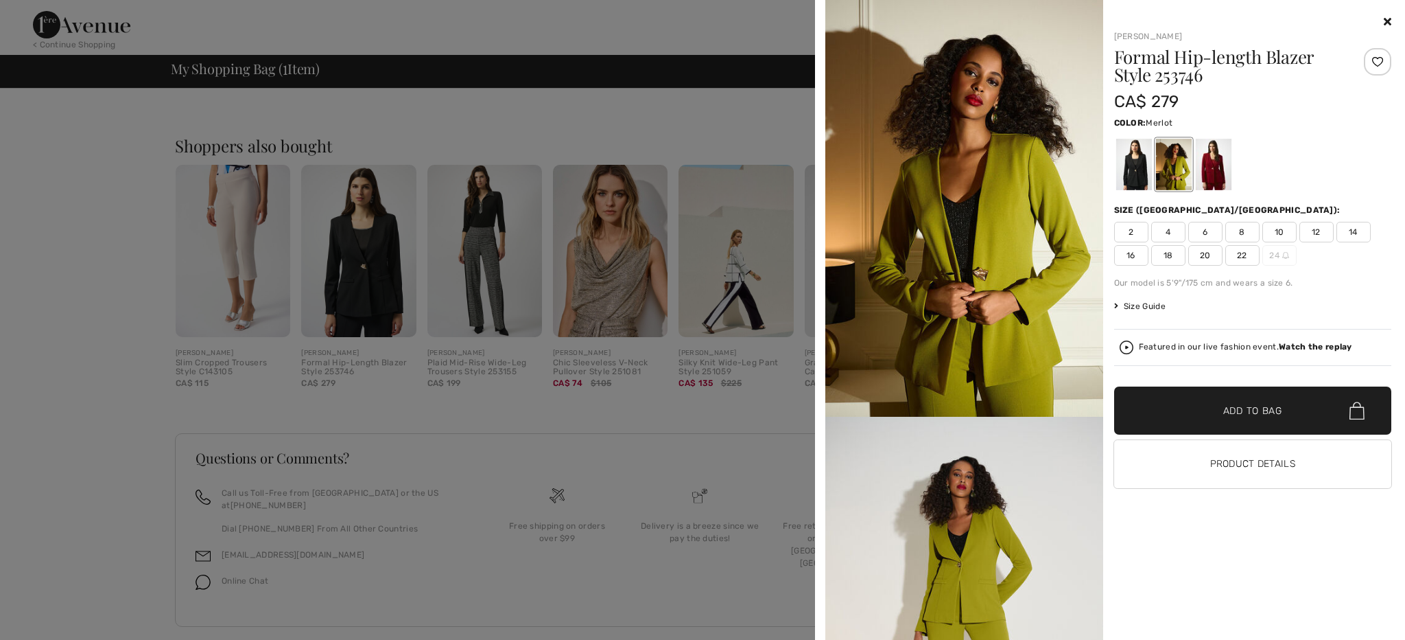
click at [1211, 170] on div at bounding box center [1213, 164] width 36 height 51
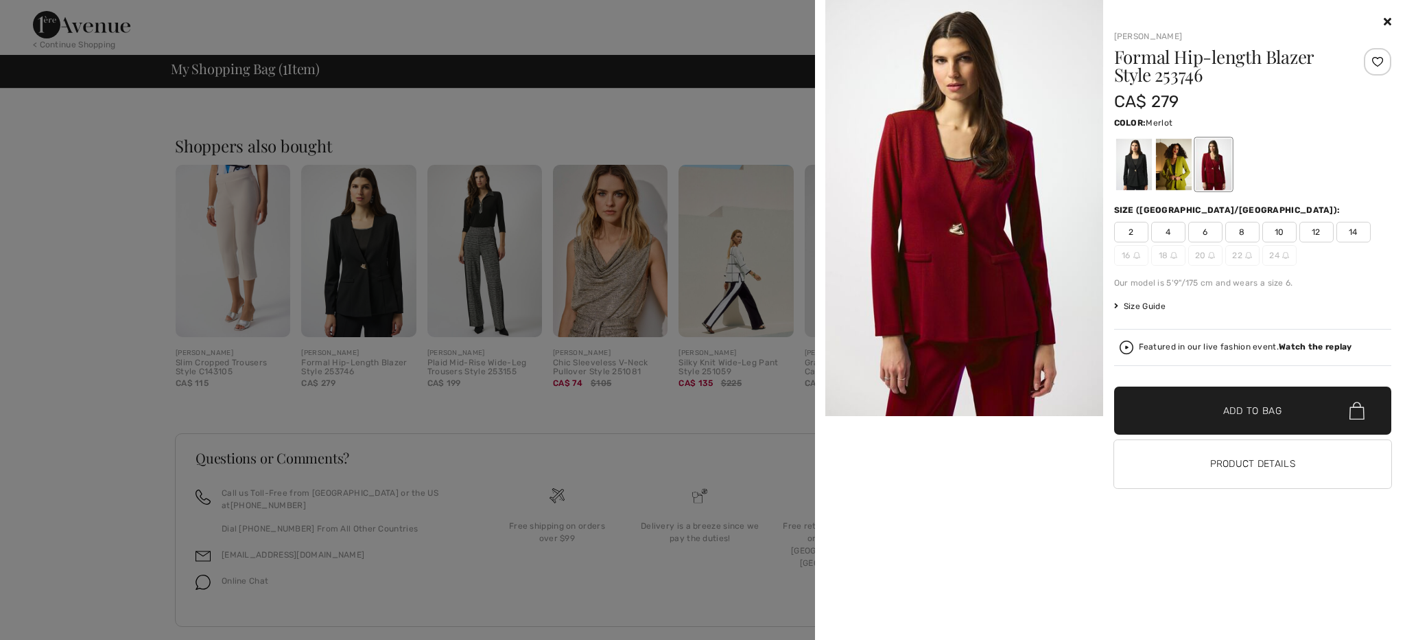
scroll to position [0, 0]
click at [1312, 344] on strong "Watch the replay" at bounding box center [1315, 347] width 73 height 10
click at [1300, 345] on strong "Watch the replay" at bounding box center [1315, 347] width 73 height 10
click at [1289, 346] on strong "Watch the replay" at bounding box center [1315, 347] width 73 height 10
click at [1181, 71] on h1 "Formal Hip-length Blazer Style 253746" at bounding box center [1229, 66] width 231 height 36
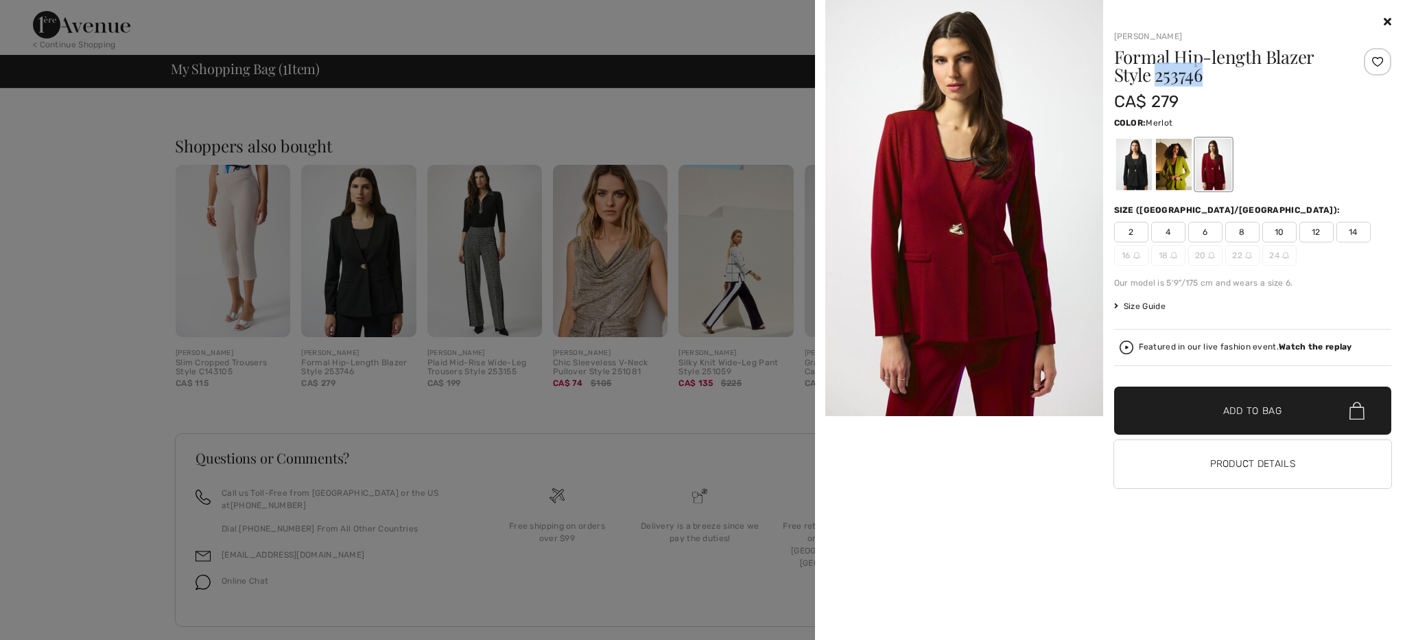
drag, startPoint x: 1157, startPoint y: 78, endPoint x: 1108, endPoint y: 75, distance: 48.8
click at [1233, 77] on h1 "Formal Hip-length Blazer Style 253746" at bounding box center [1229, 66] width 231 height 36
copy h1 "253746"
click at [107, 27] on div at bounding box center [702, 320] width 1405 height 640
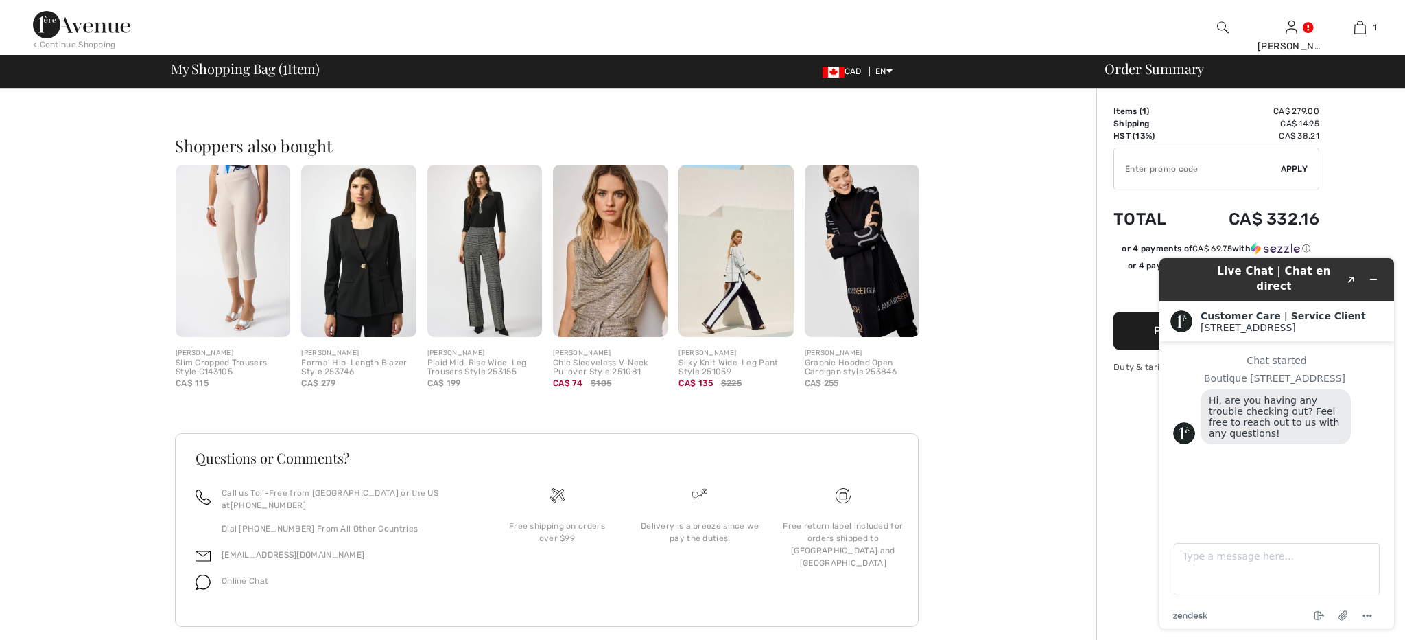
click at [107, 27] on img at bounding box center [81, 24] width 97 height 27
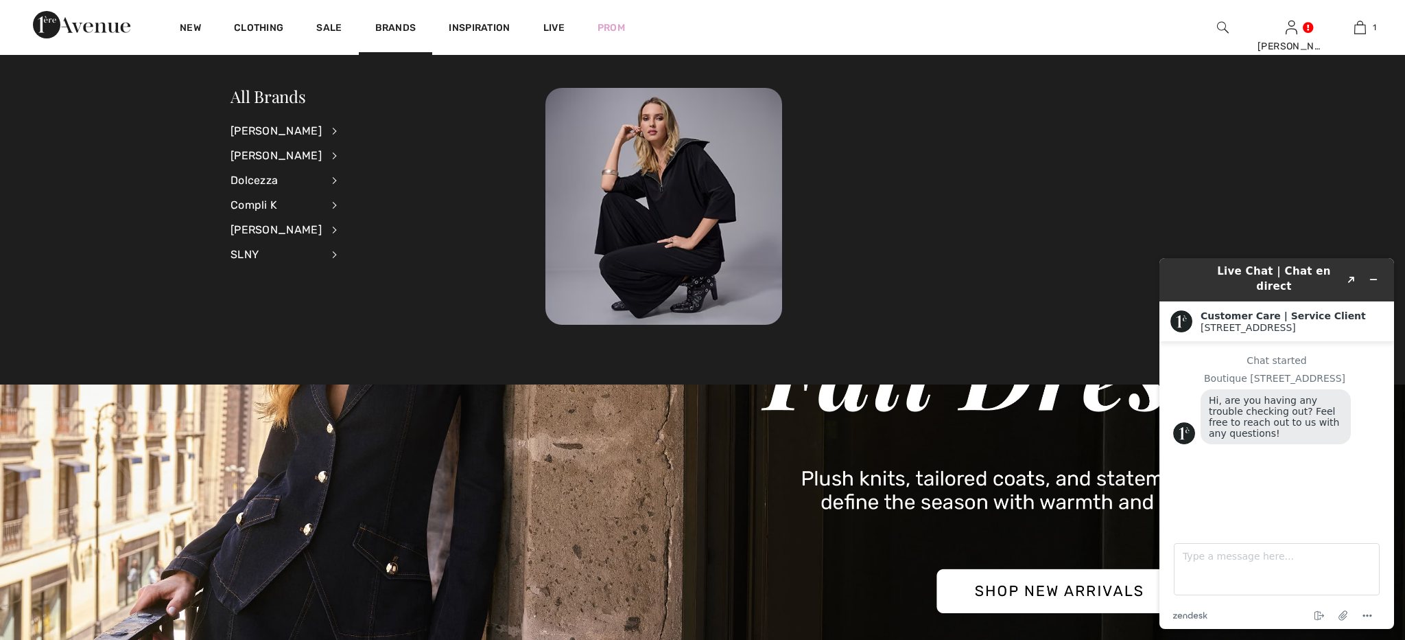
click at [1221, 25] on img at bounding box center [1223, 27] width 12 height 16
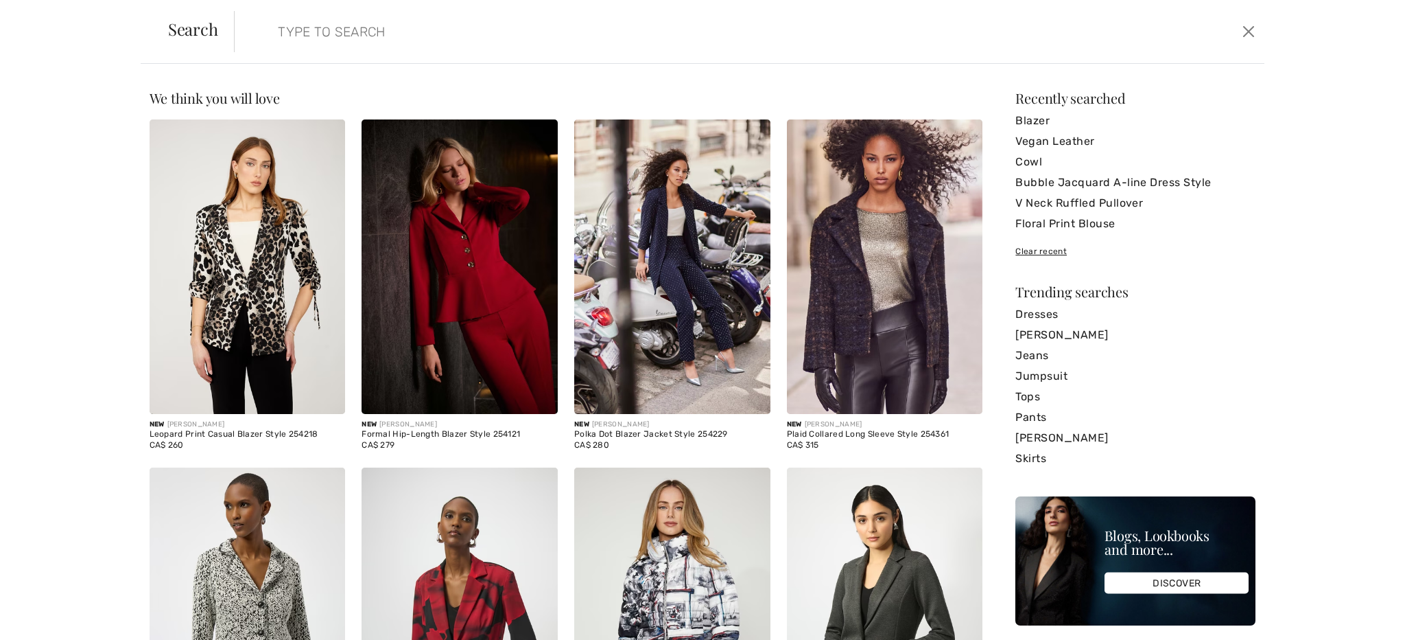
paste input "253746"
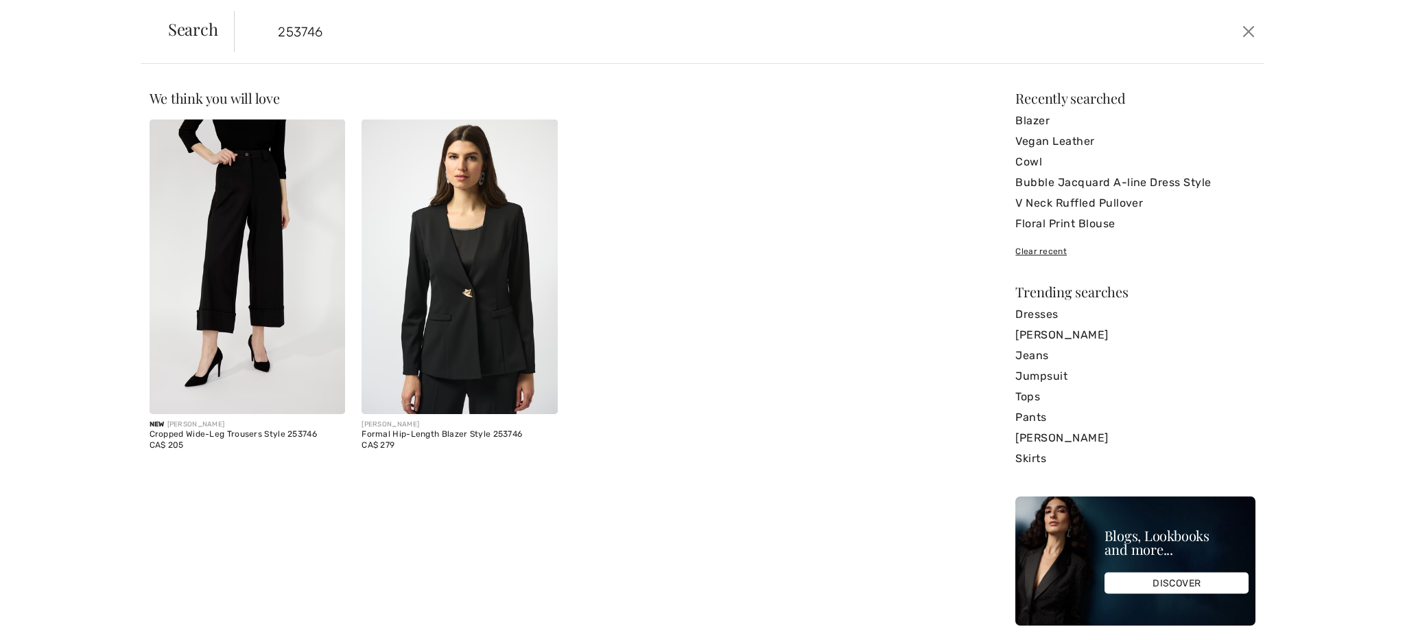
type input "253746"
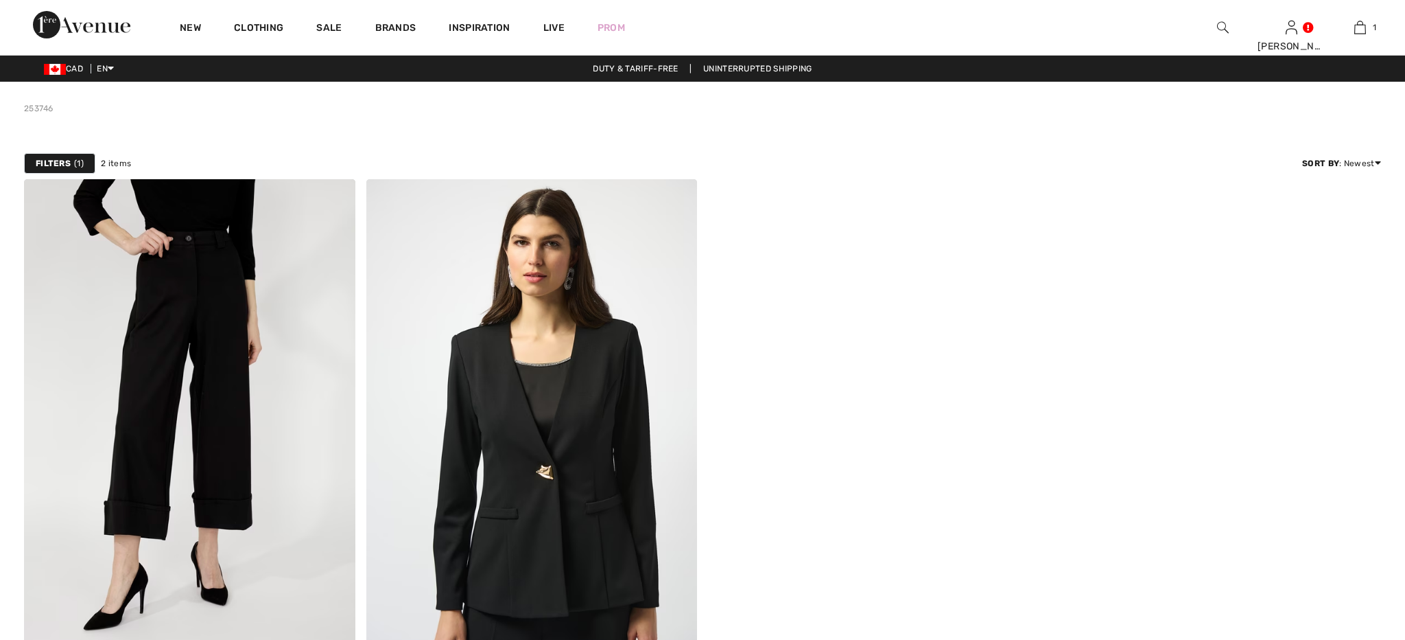
checkbox input "true"
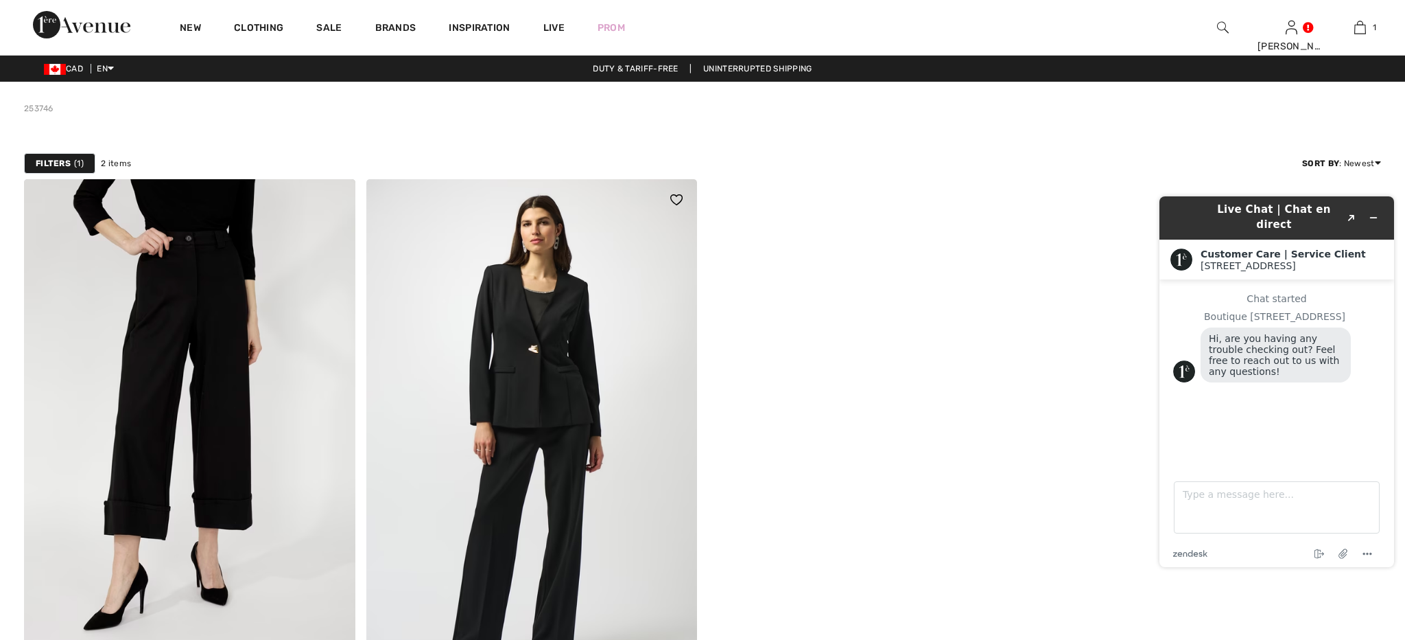
click at [463, 313] on img at bounding box center [531, 427] width 331 height 497
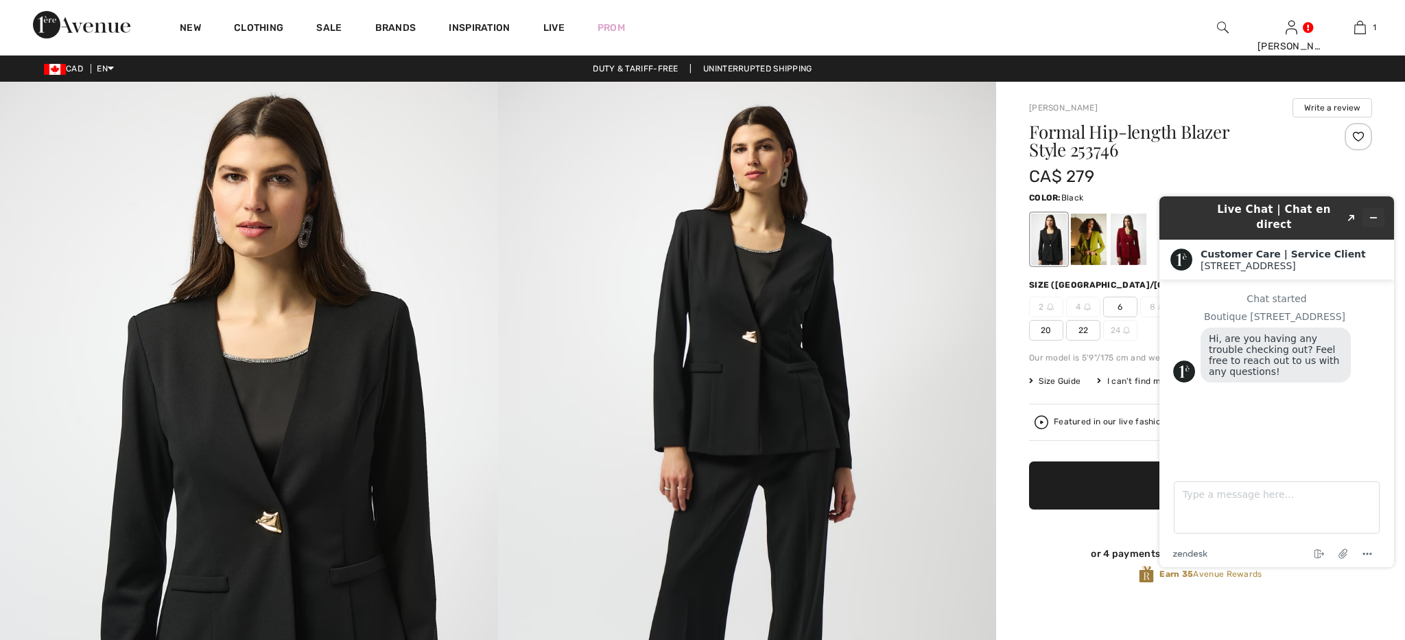
click at [1372, 213] on icon "Minimize widget" at bounding box center [1374, 218] width 10 height 10
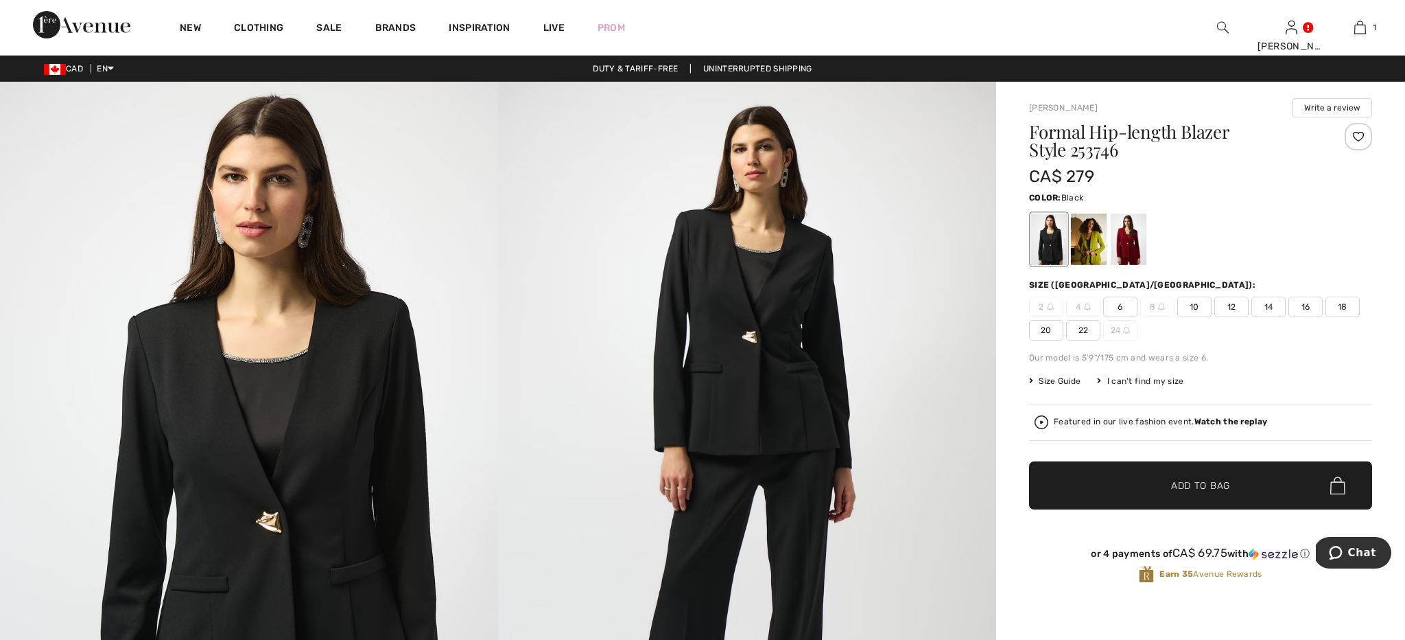
click at [1239, 418] on strong "Watch the replay" at bounding box center [1231, 422] width 73 height 10
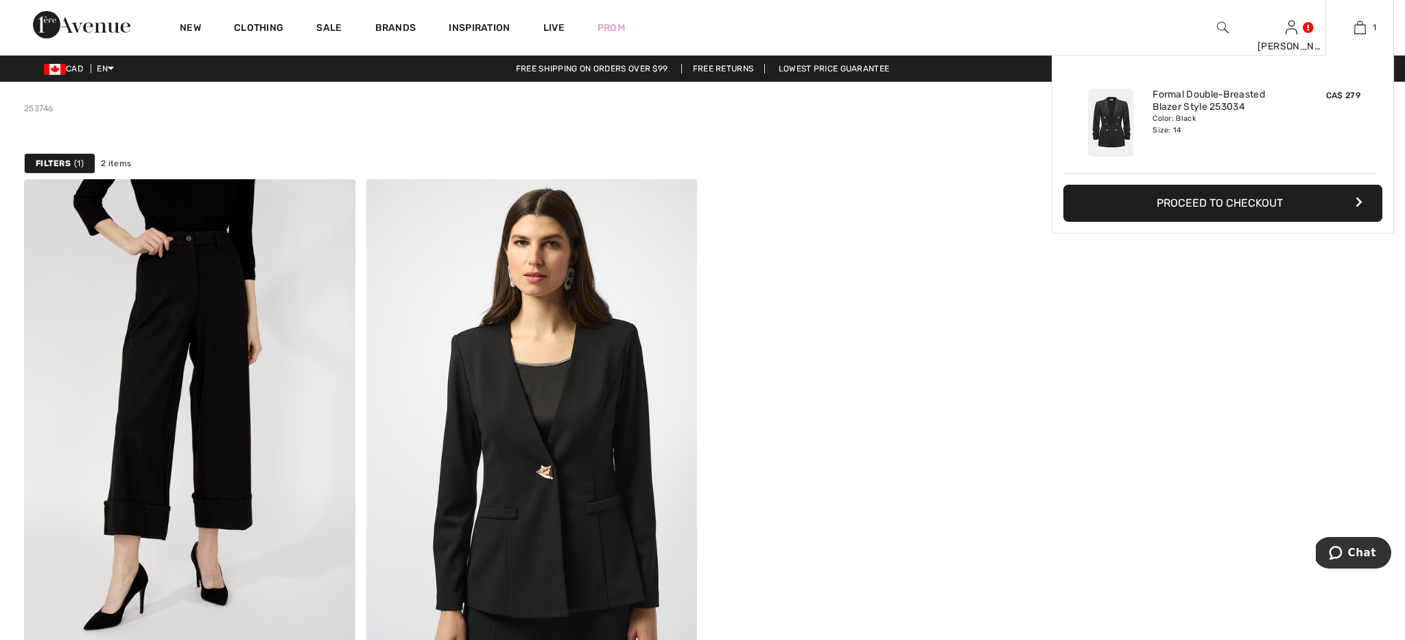
click at [1282, 207] on button "Proceed to Checkout" at bounding box center [1223, 203] width 319 height 37
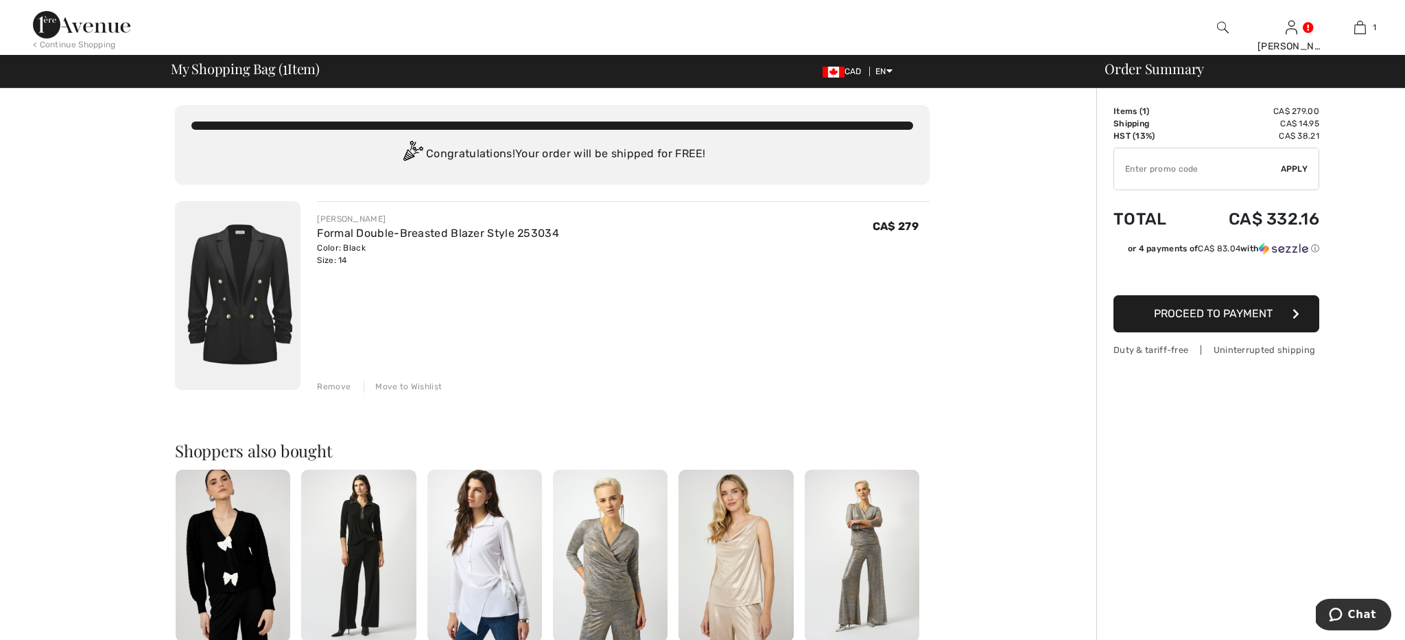
click at [1234, 312] on span "Proceed to Payment" at bounding box center [1213, 313] width 119 height 13
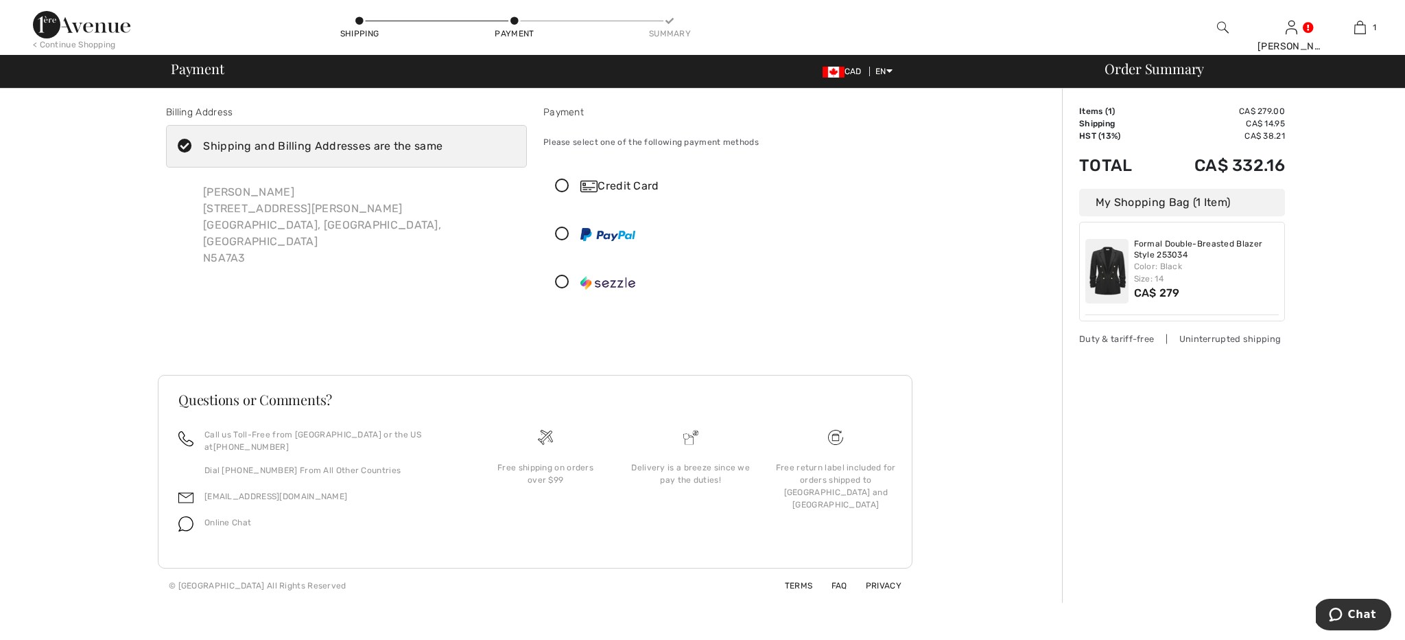
click at [563, 180] on icon at bounding box center [562, 186] width 36 height 14
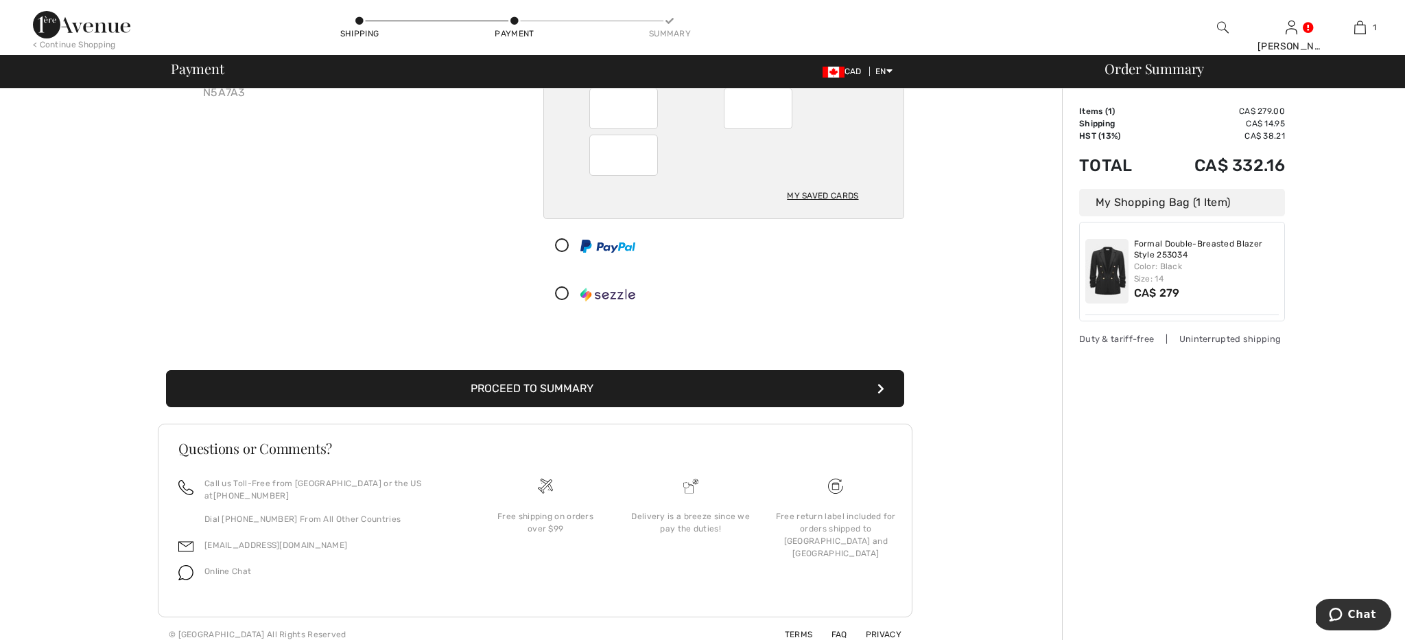
scroll to position [165, 0]
click at [626, 393] on button "Proceed to Summary" at bounding box center [535, 389] width 738 height 37
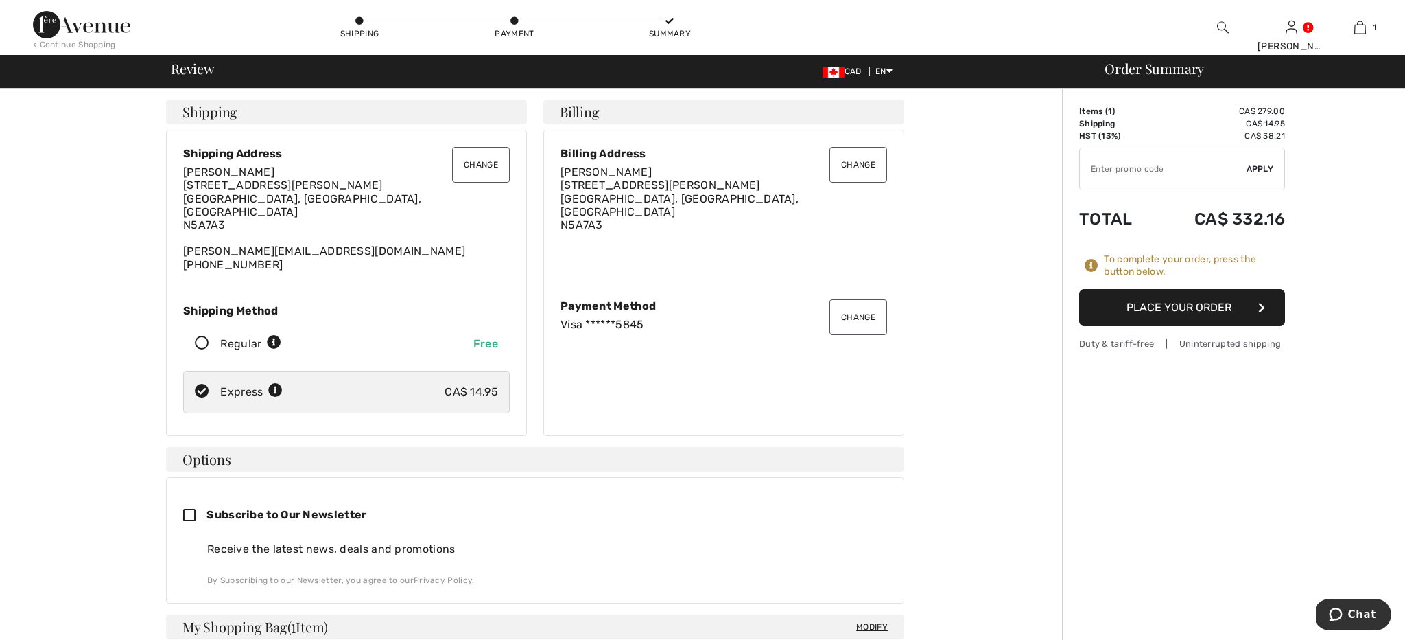
click at [1126, 310] on button "Place Your Order" at bounding box center [1182, 307] width 206 height 37
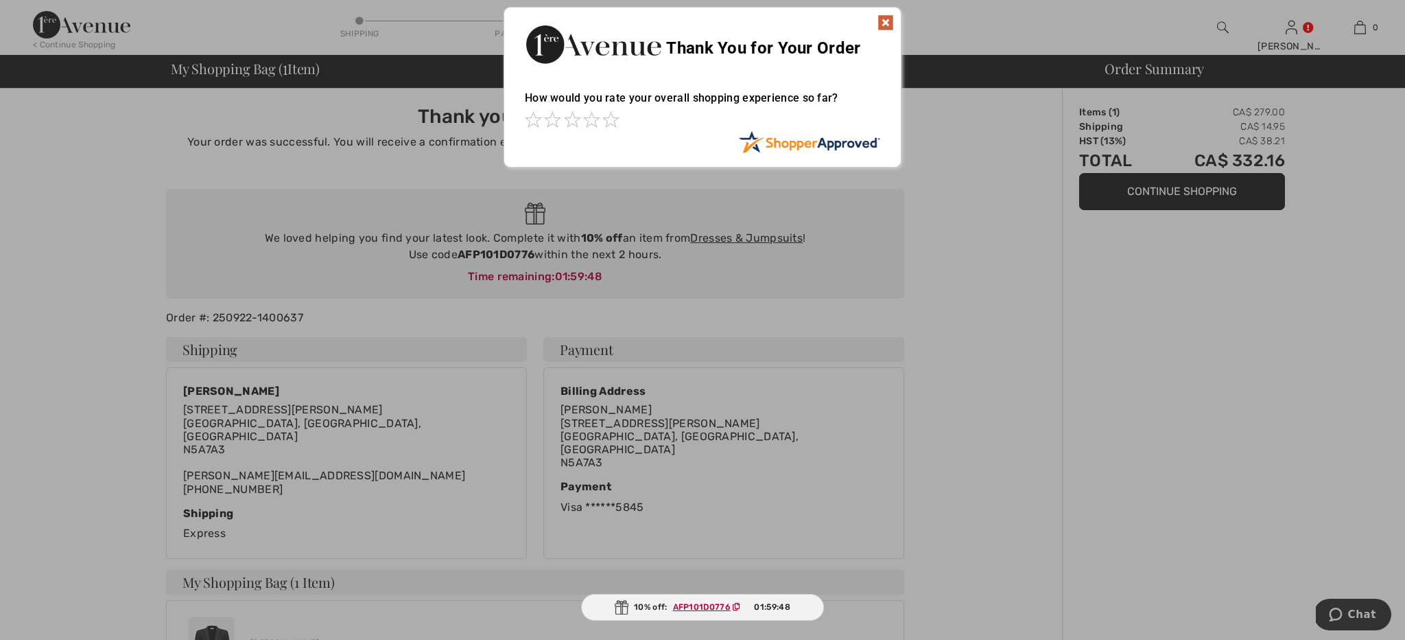
click at [883, 22] on img at bounding box center [886, 22] width 16 height 16
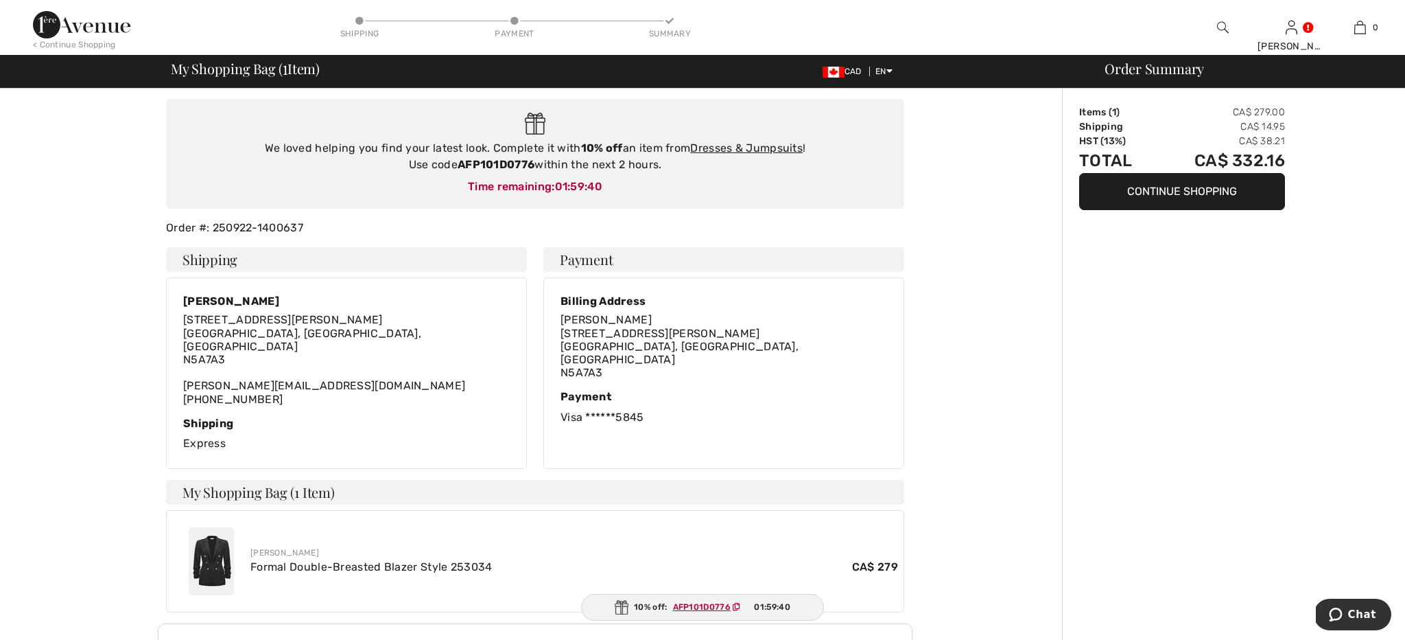
scroll to position [80, 0]
